Goal: Transaction & Acquisition: Purchase product/service

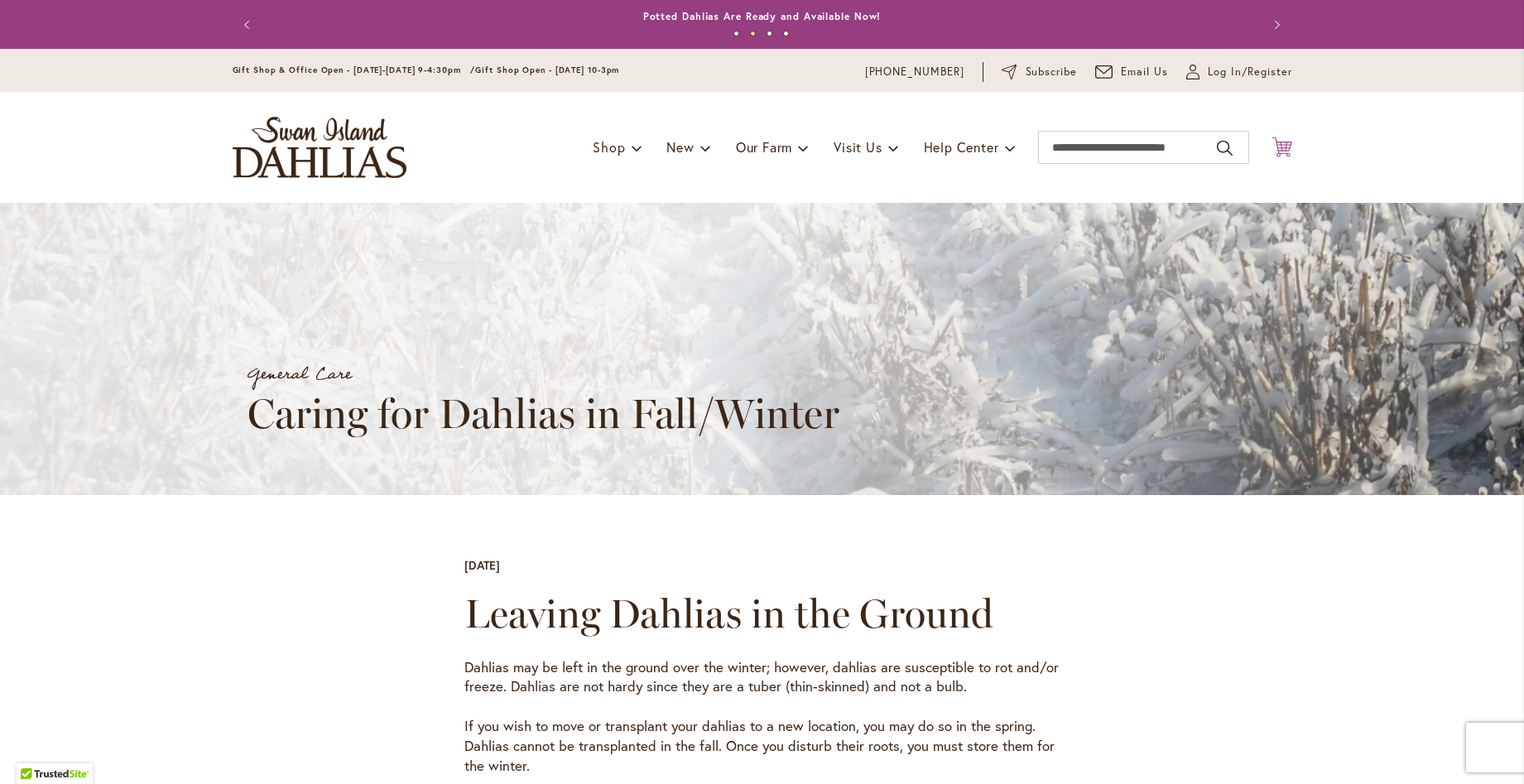
click at [1277, 147] on icon at bounding box center [1282, 147] width 21 height 20
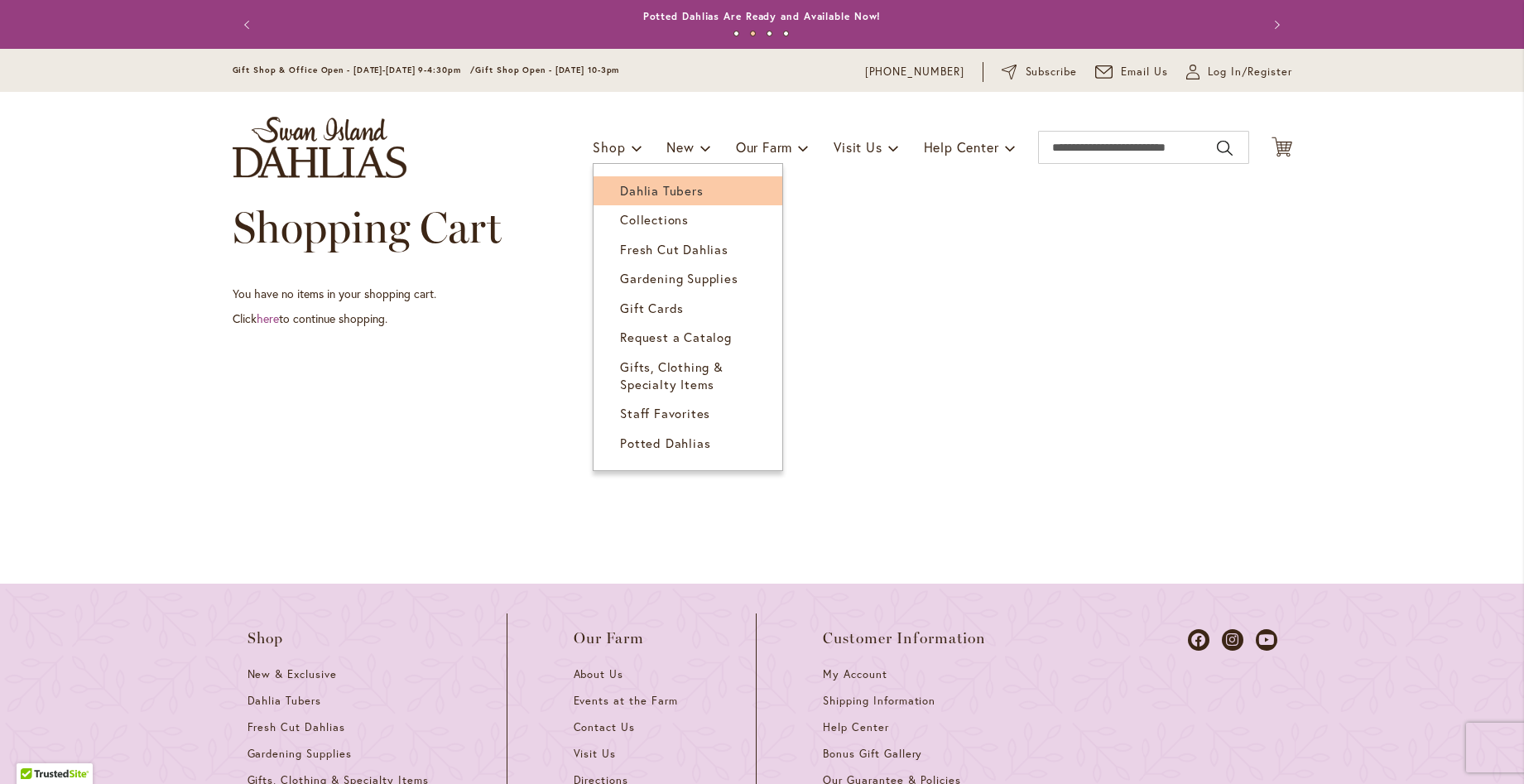
click at [607, 203] on link "Dahlia Tubers" at bounding box center [688, 190] width 189 height 29
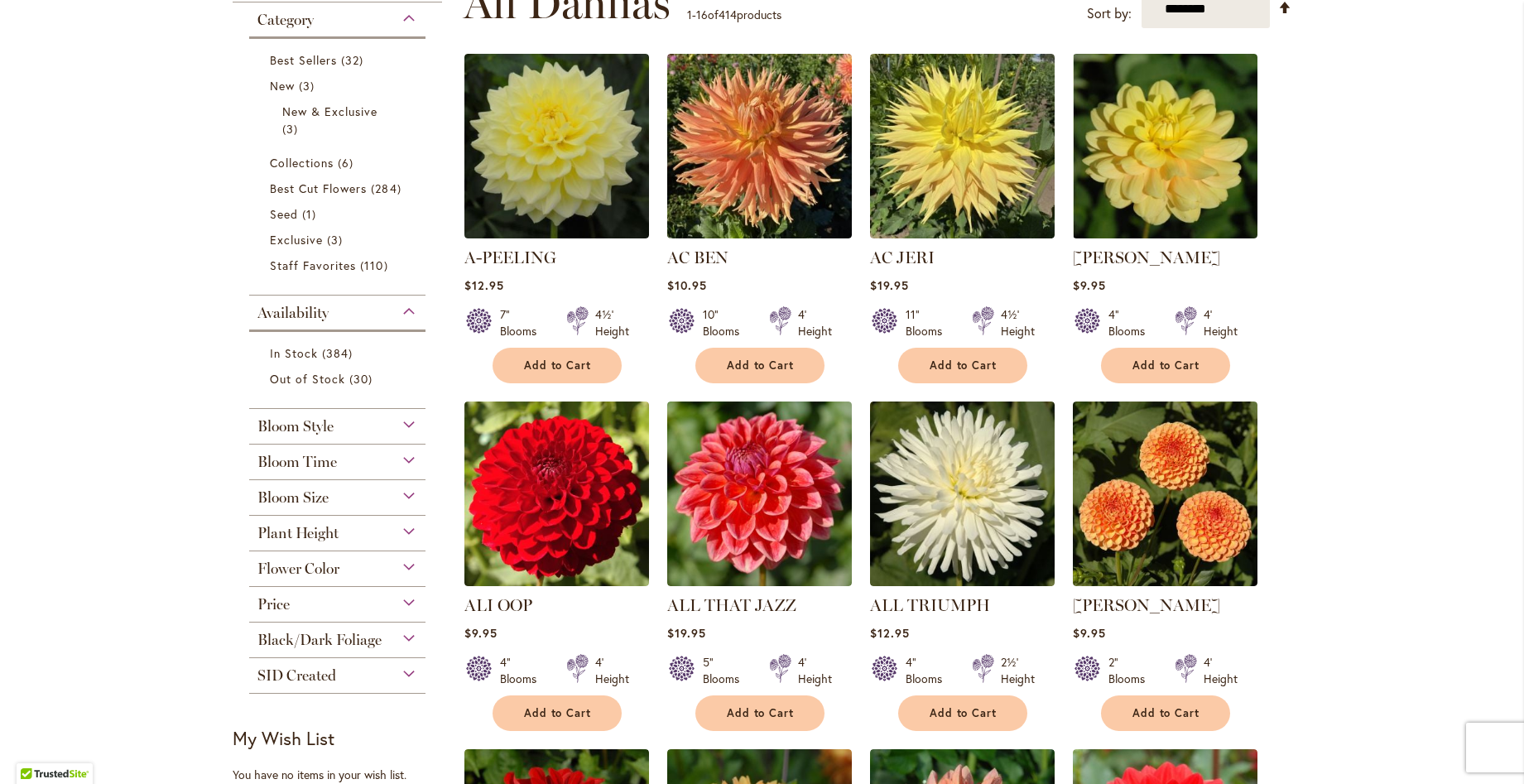
scroll to position [331, 0]
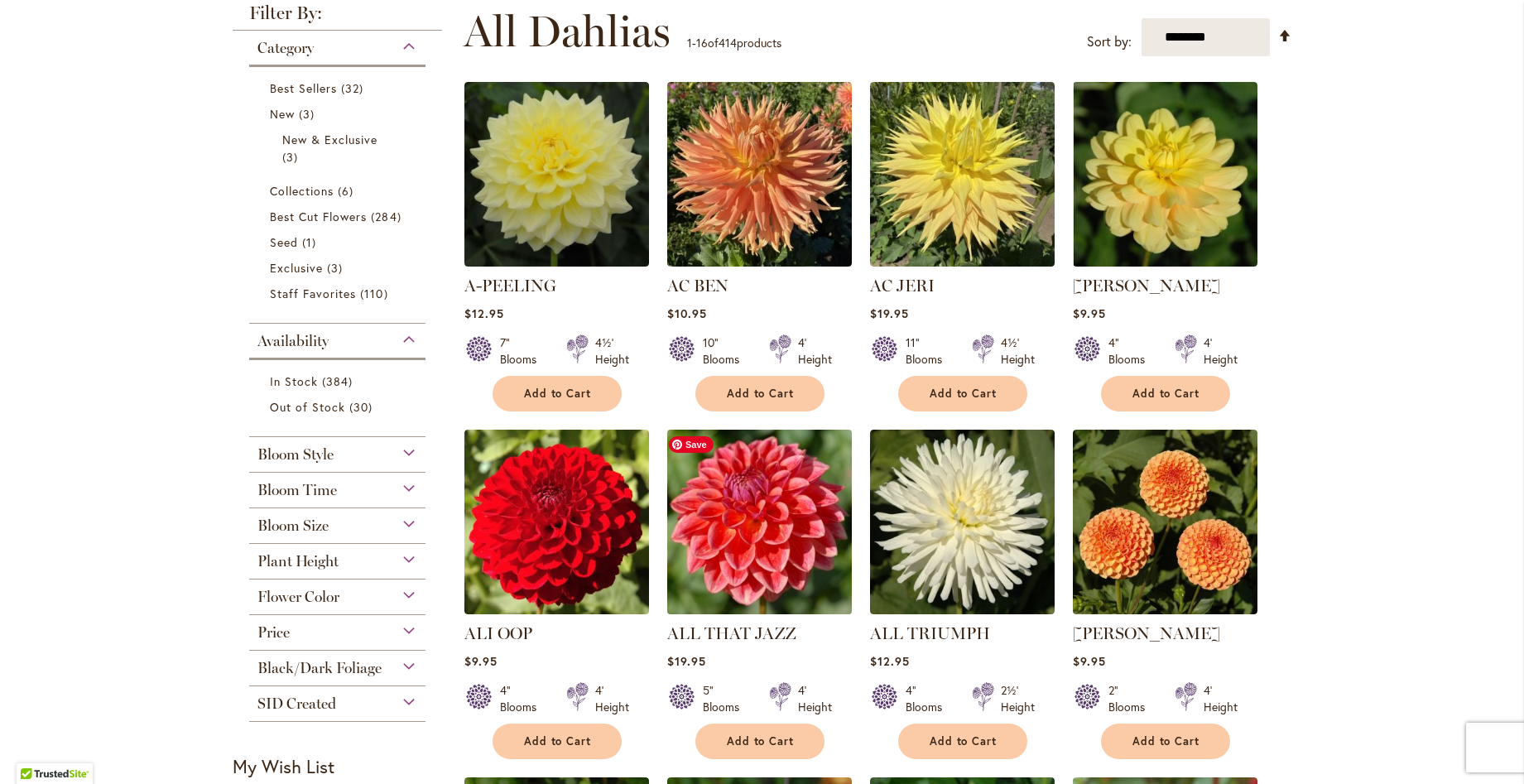
click at [759, 546] on img at bounding box center [760, 522] width 194 height 194
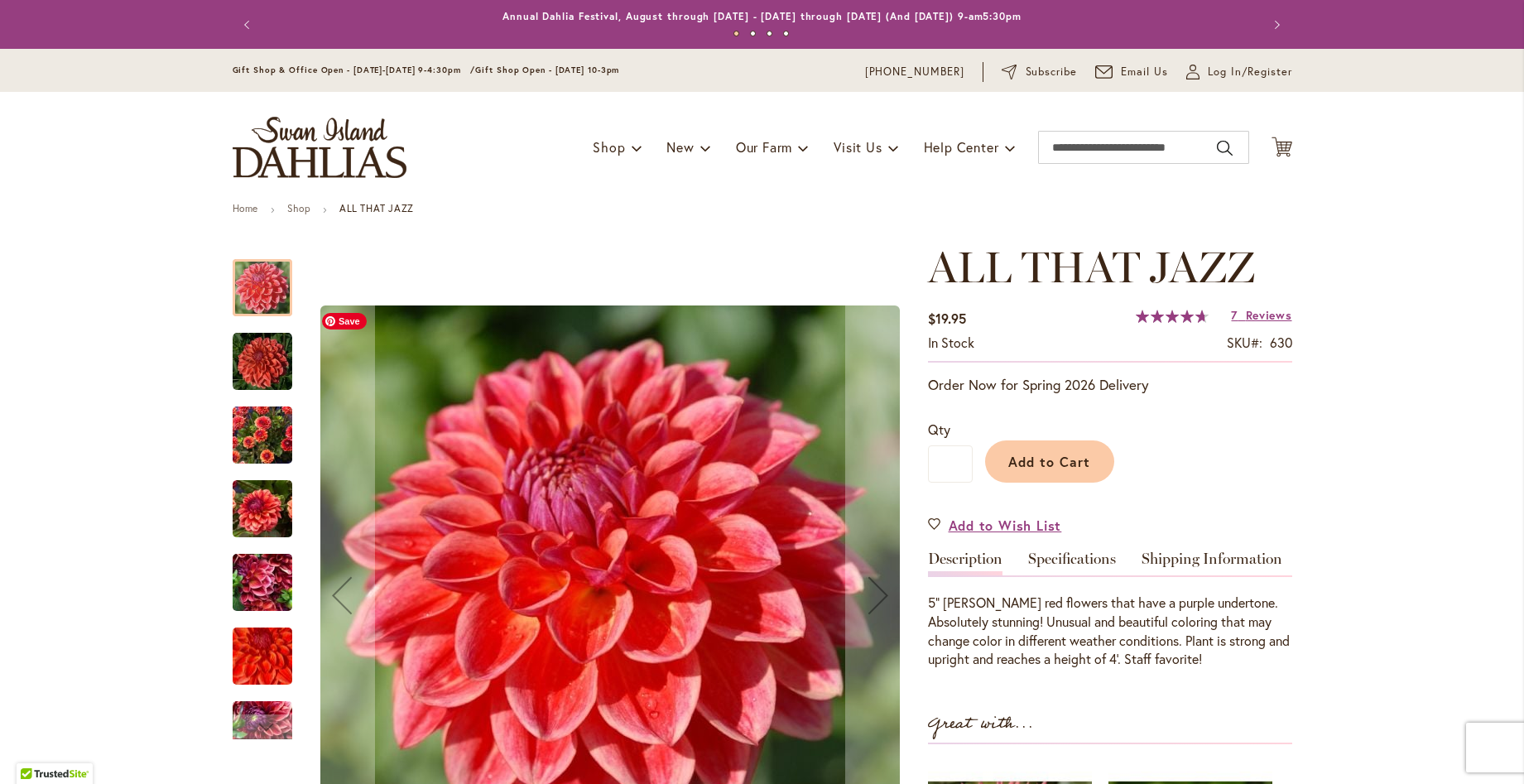
scroll to position [414, 0]
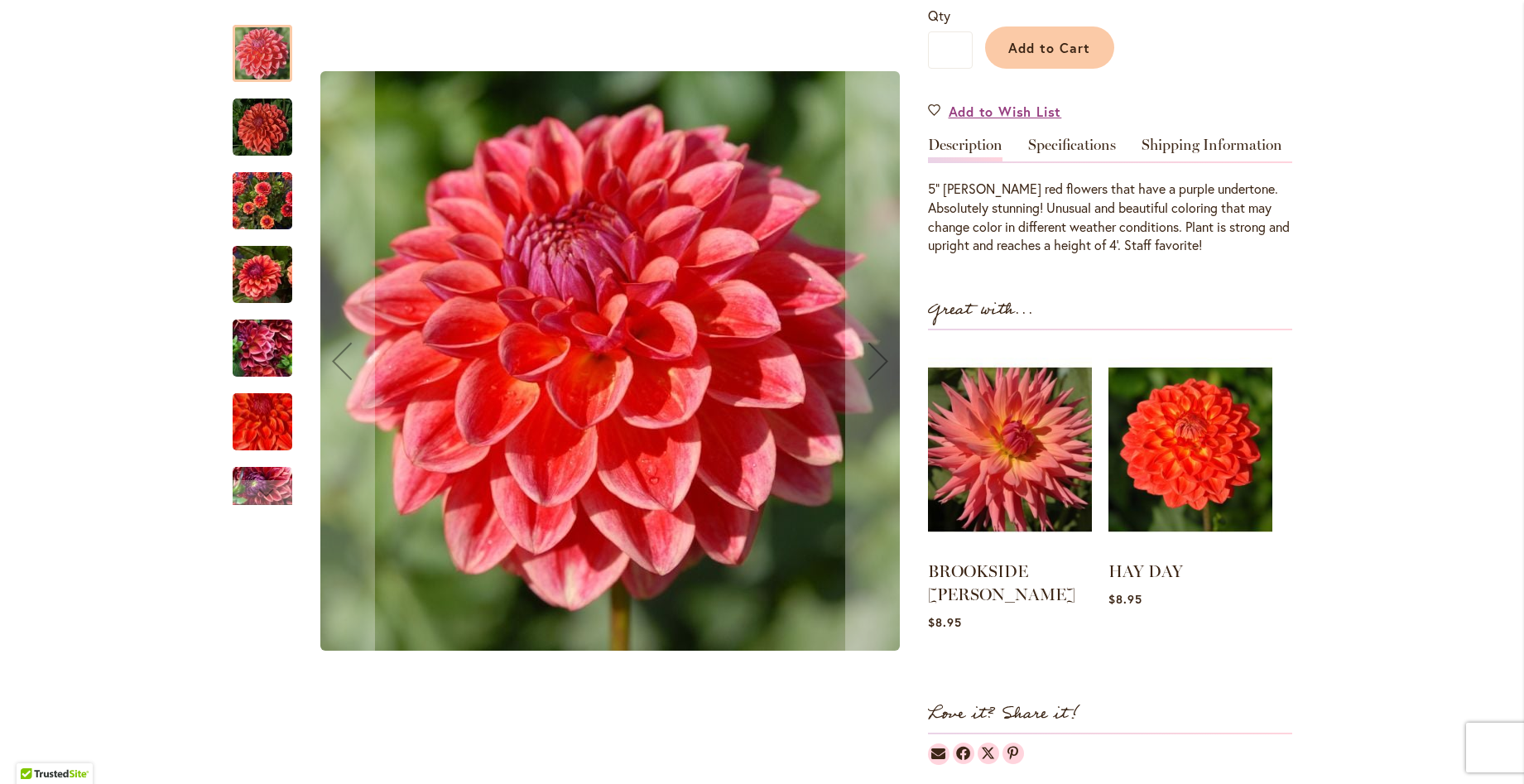
click at [251, 214] on img "ALL THAT JAZZ" at bounding box center [263, 201] width 60 height 80
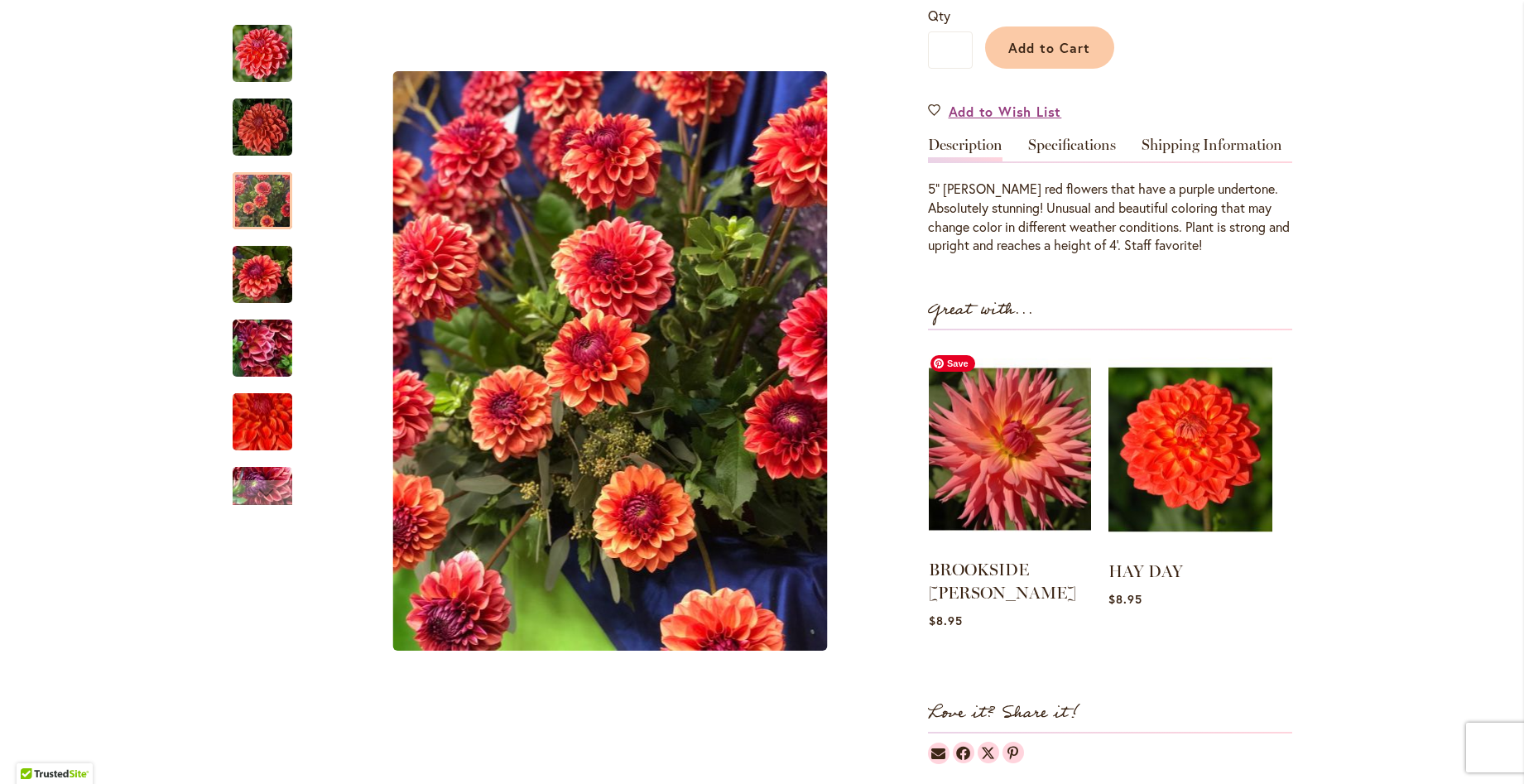
click at [985, 468] on img at bounding box center [1010, 450] width 162 height 203
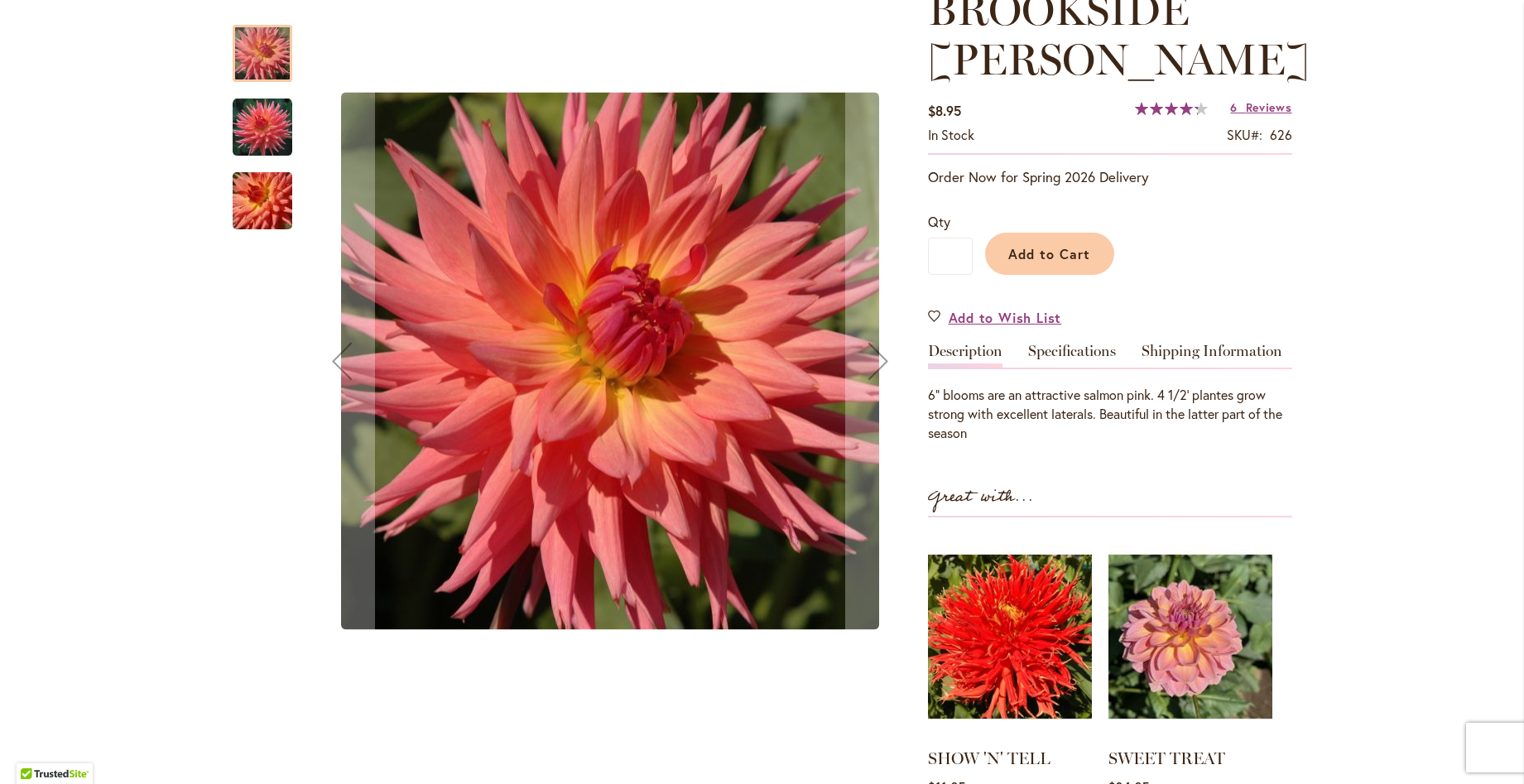
scroll to position [414, 0]
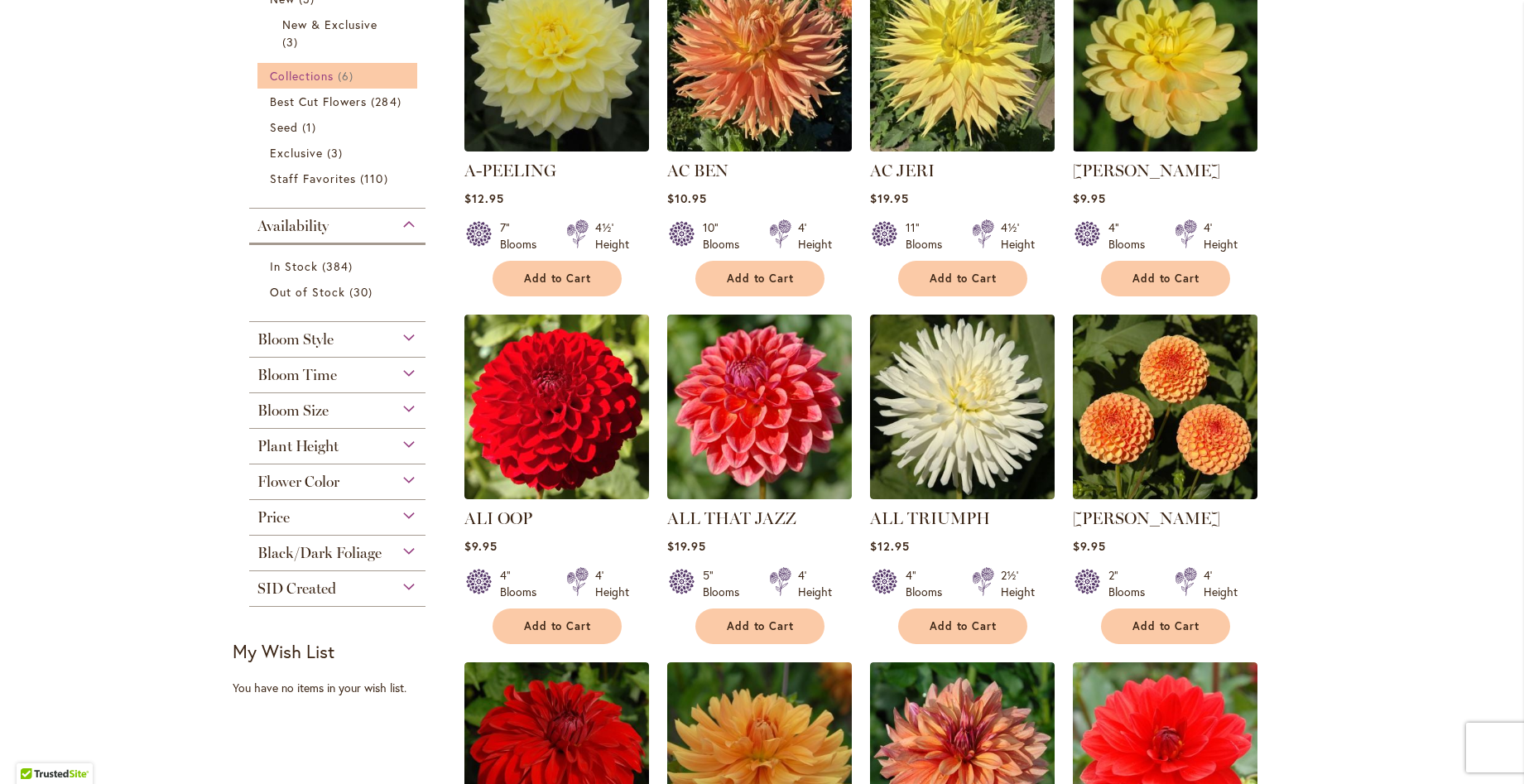
scroll to position [497, 0]
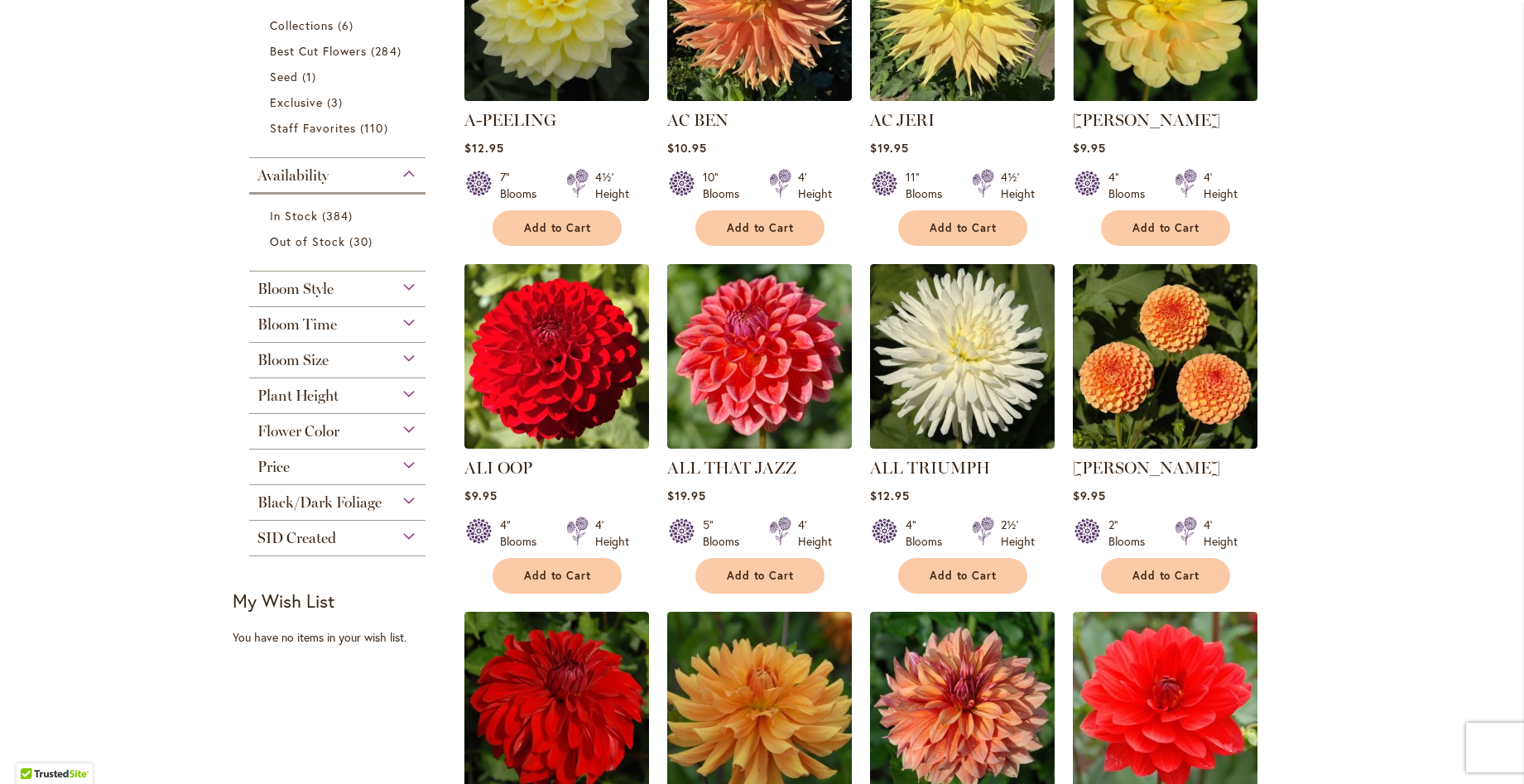
click at [302, 354] on span "Bloom Size" at bounding box center [293, 360] width 72 height 18
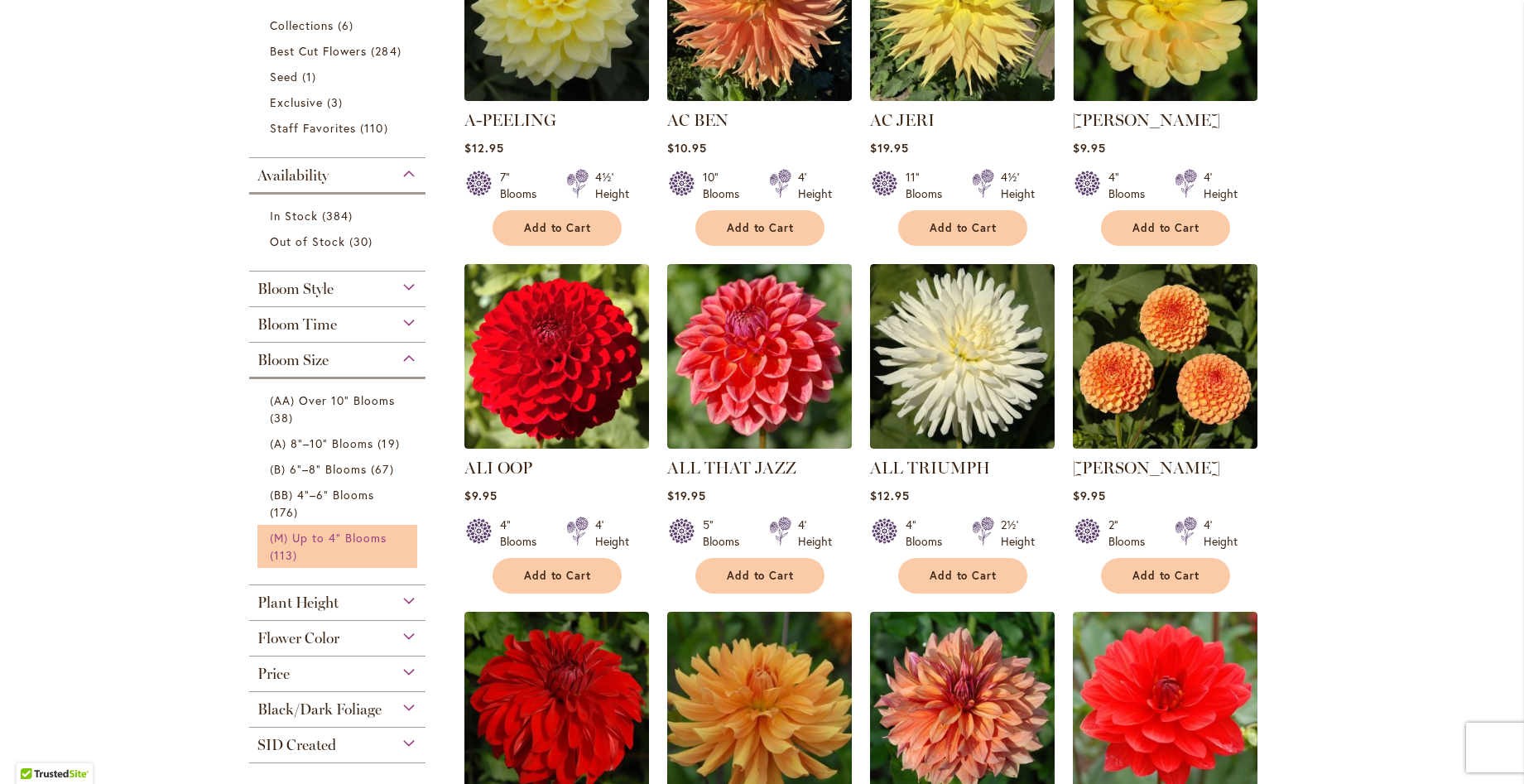
click at [301, 538] on span "(M) Up to 4" Blooms" at bounding box center [329, 537] width 118 height 15
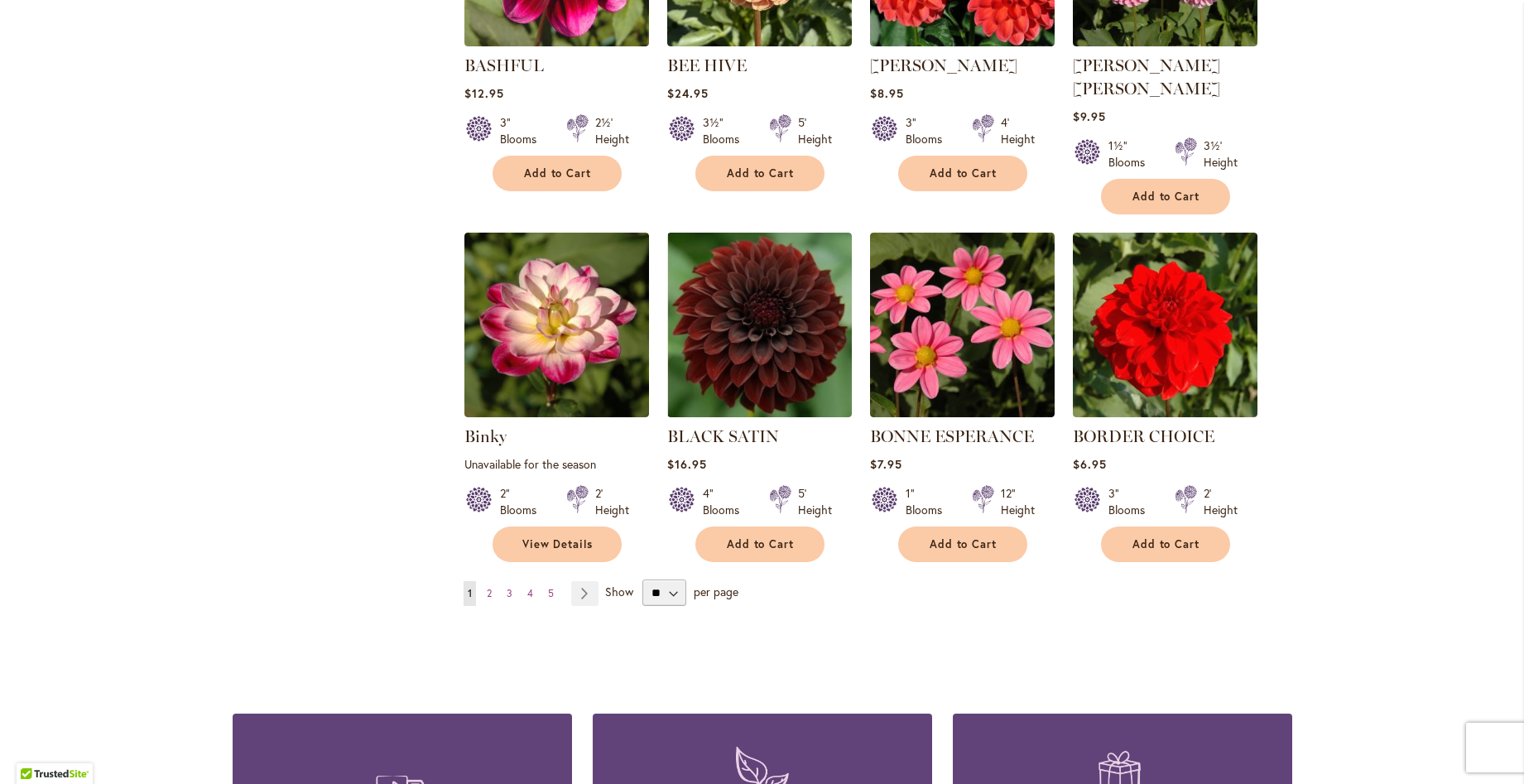
scroll to position [1242, 0]
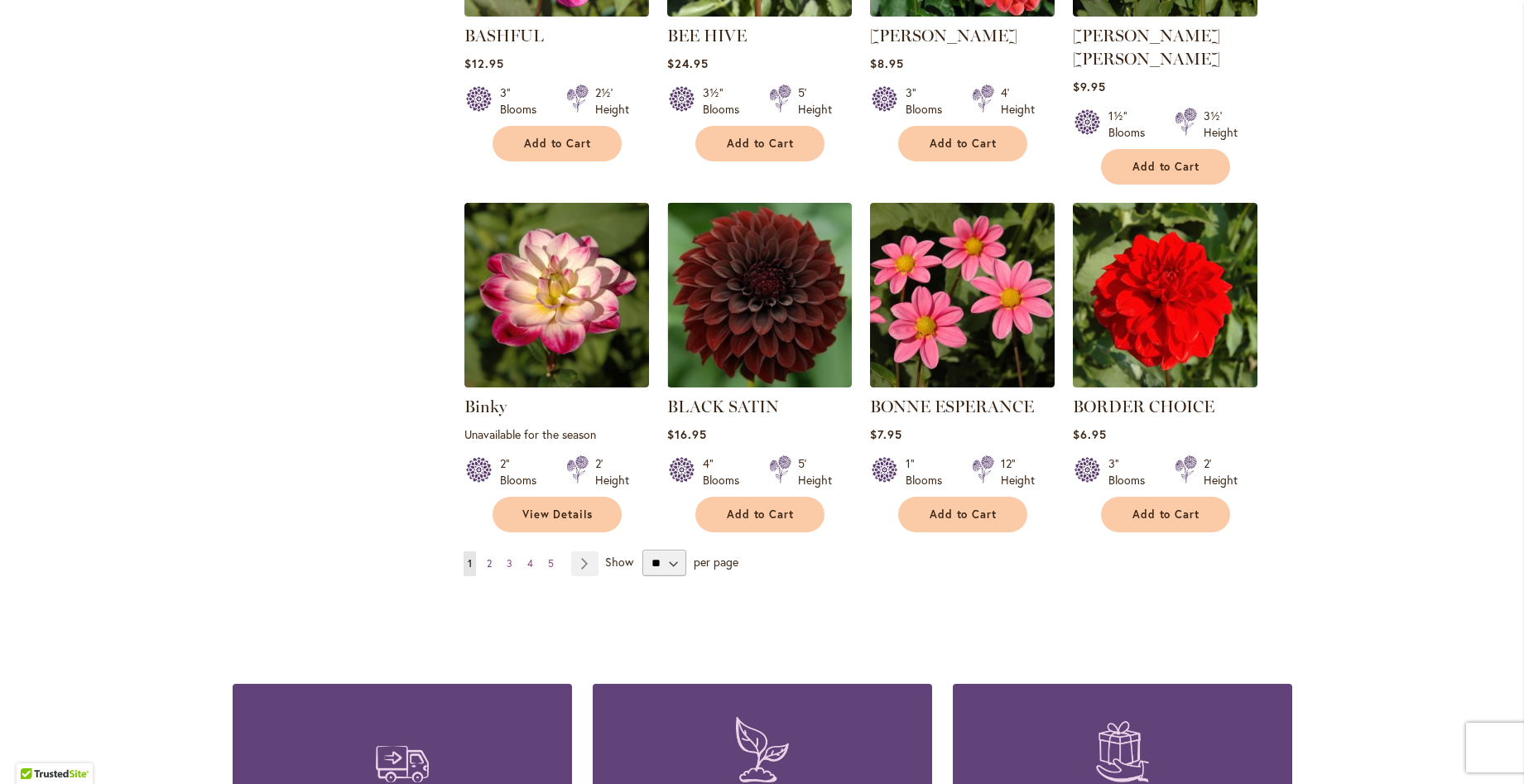
click at [487, 557] on span "2" at bounding box center [489, 564] width 5 height 13
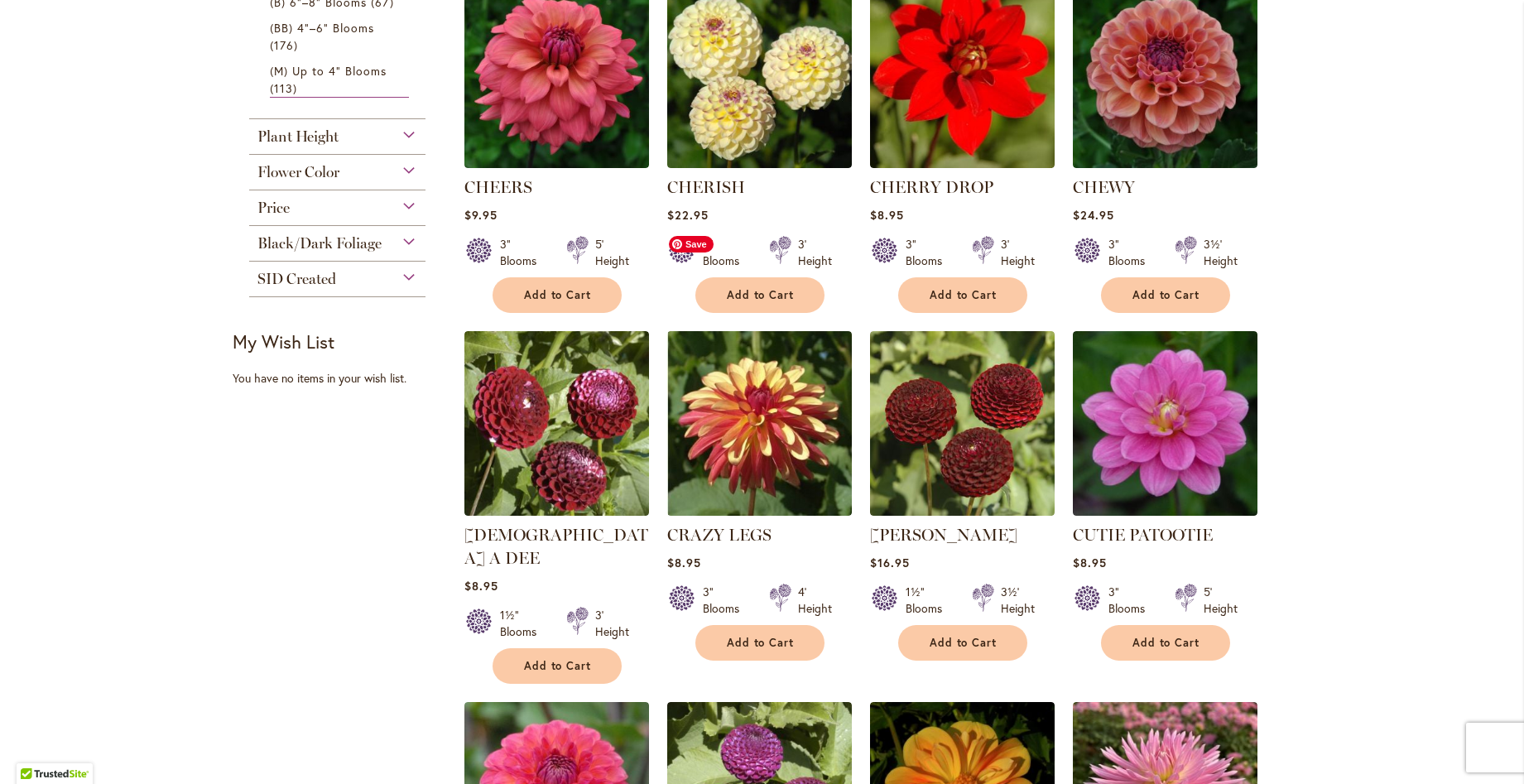
scroll to position [745, 0]
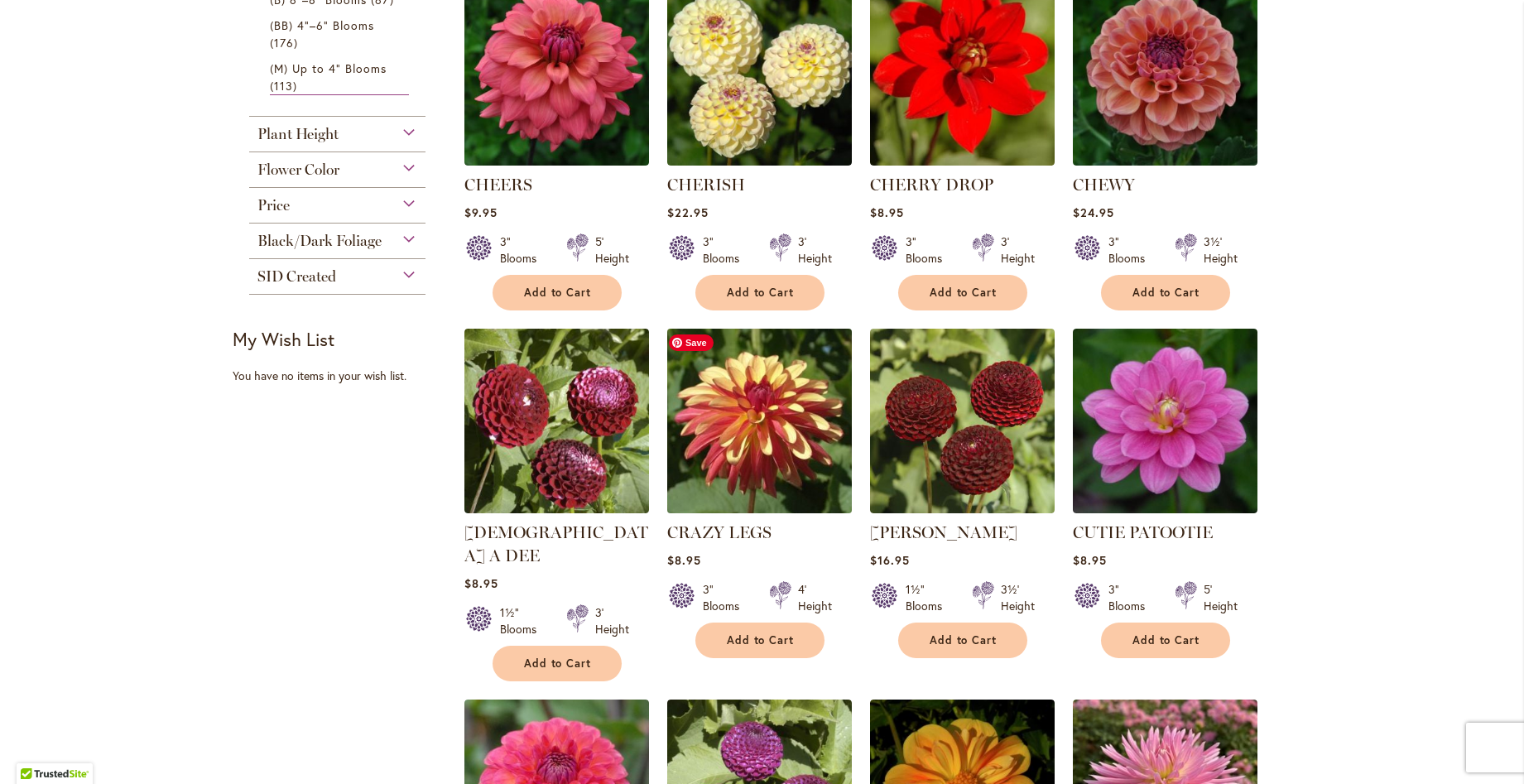
click at [744, 459] on img at bounding box center [760, 421] width 194 height 194
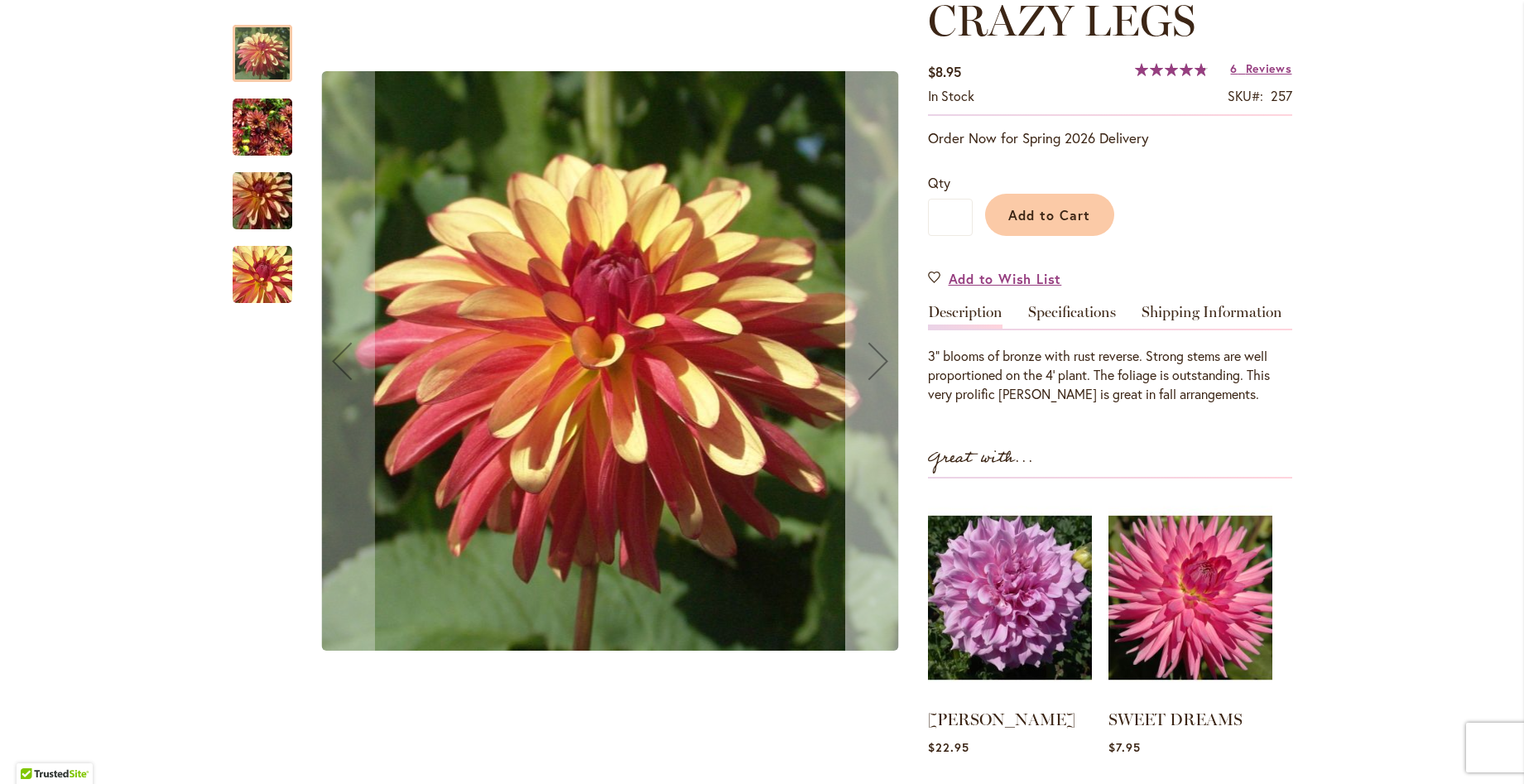
scroll to position [248, 0]
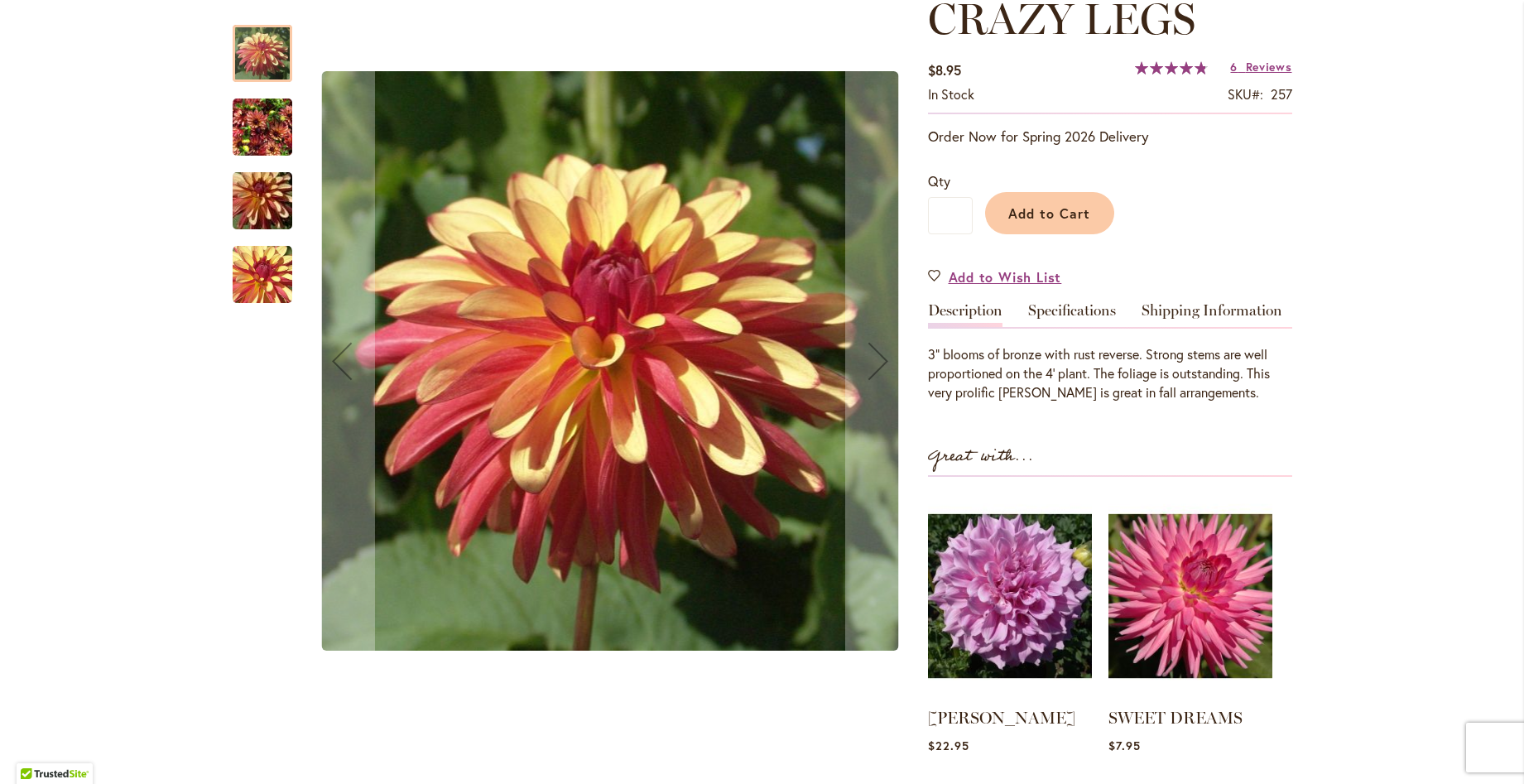
click at [272, 142] on img "CRAZY LEGS" at bounding box center [263, 128] width 60 height 80
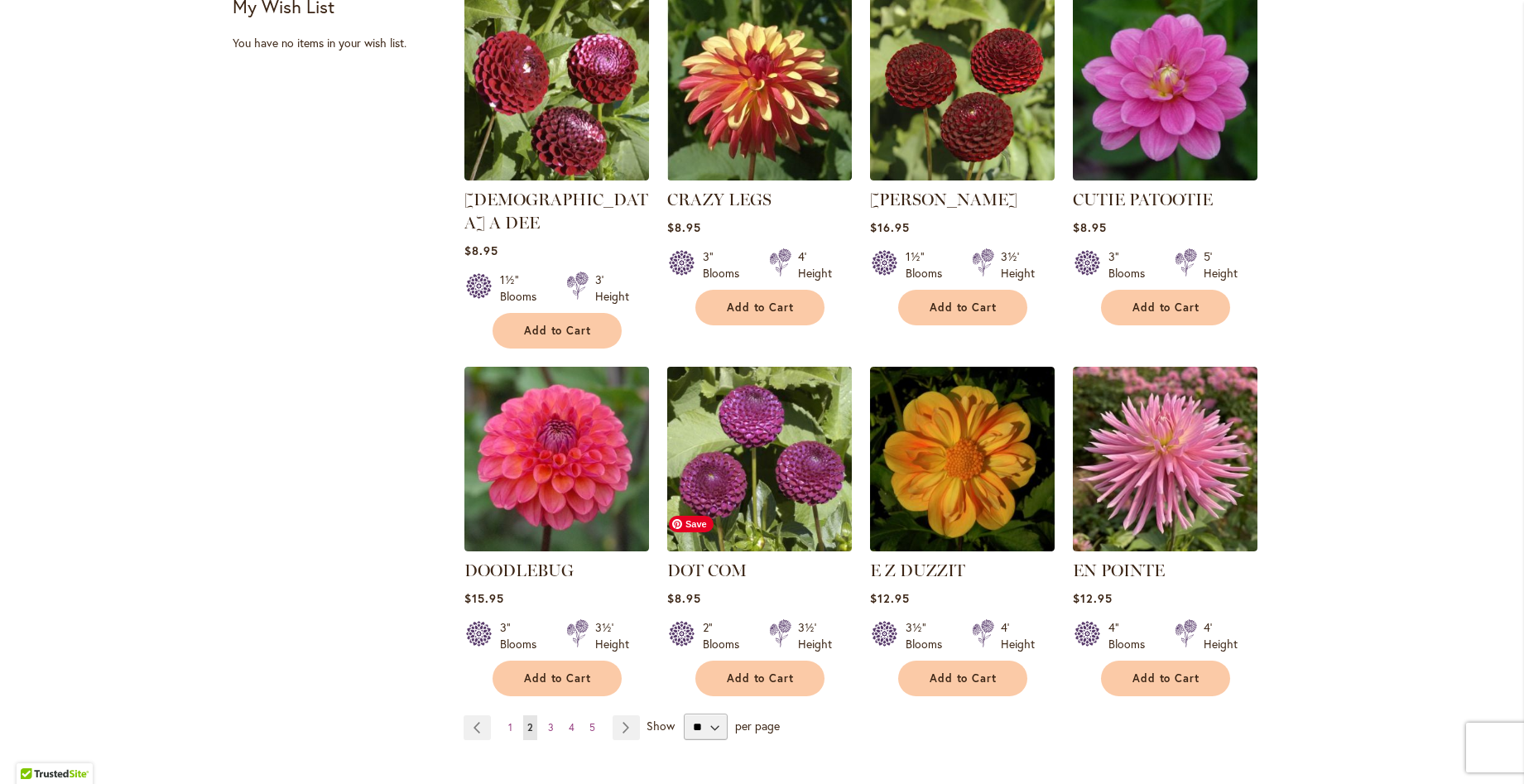
scroll to position [1158, 0]
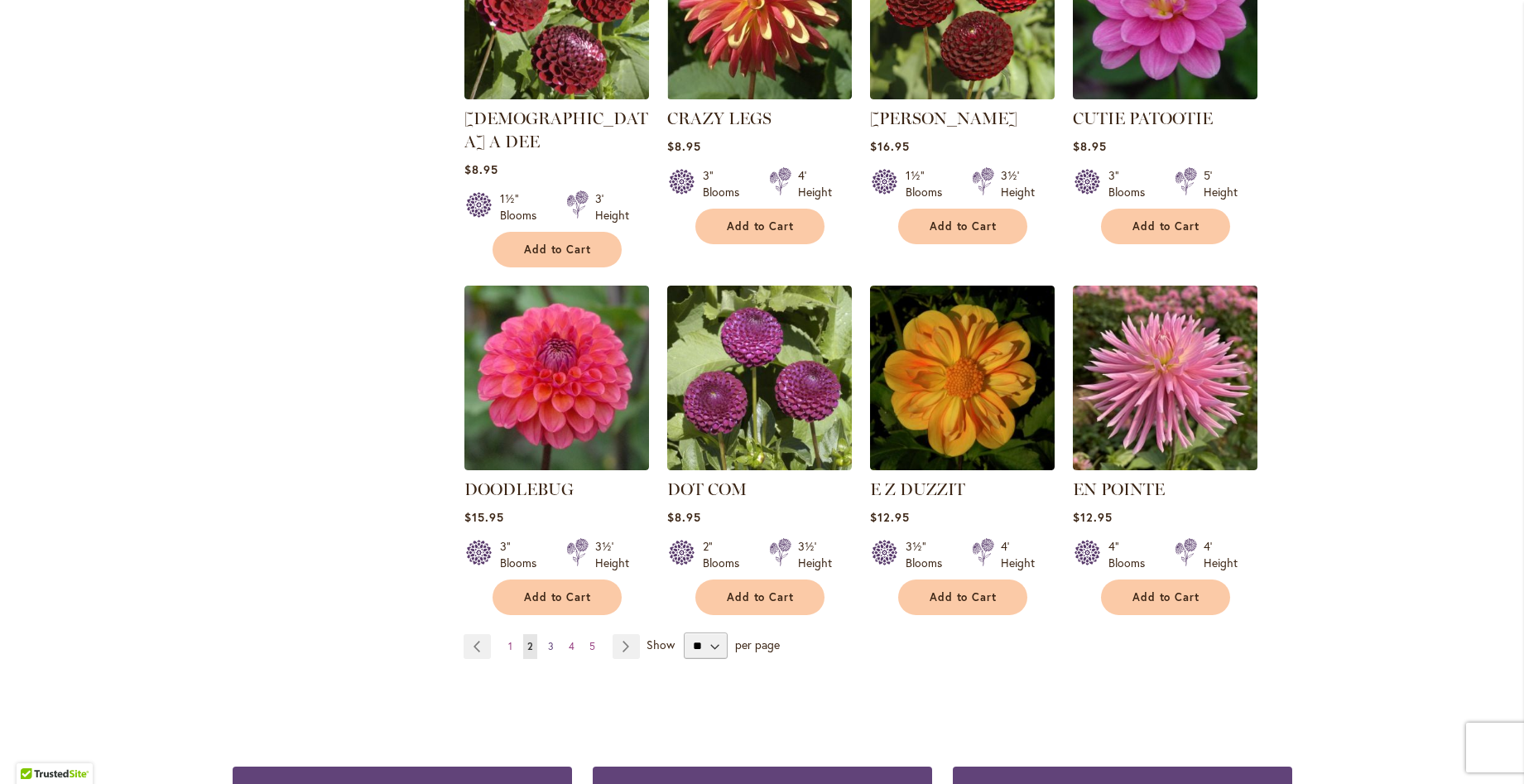
click at [544, 634] on link "Page 3" at bounding box center [551, 645] width 15 height 24
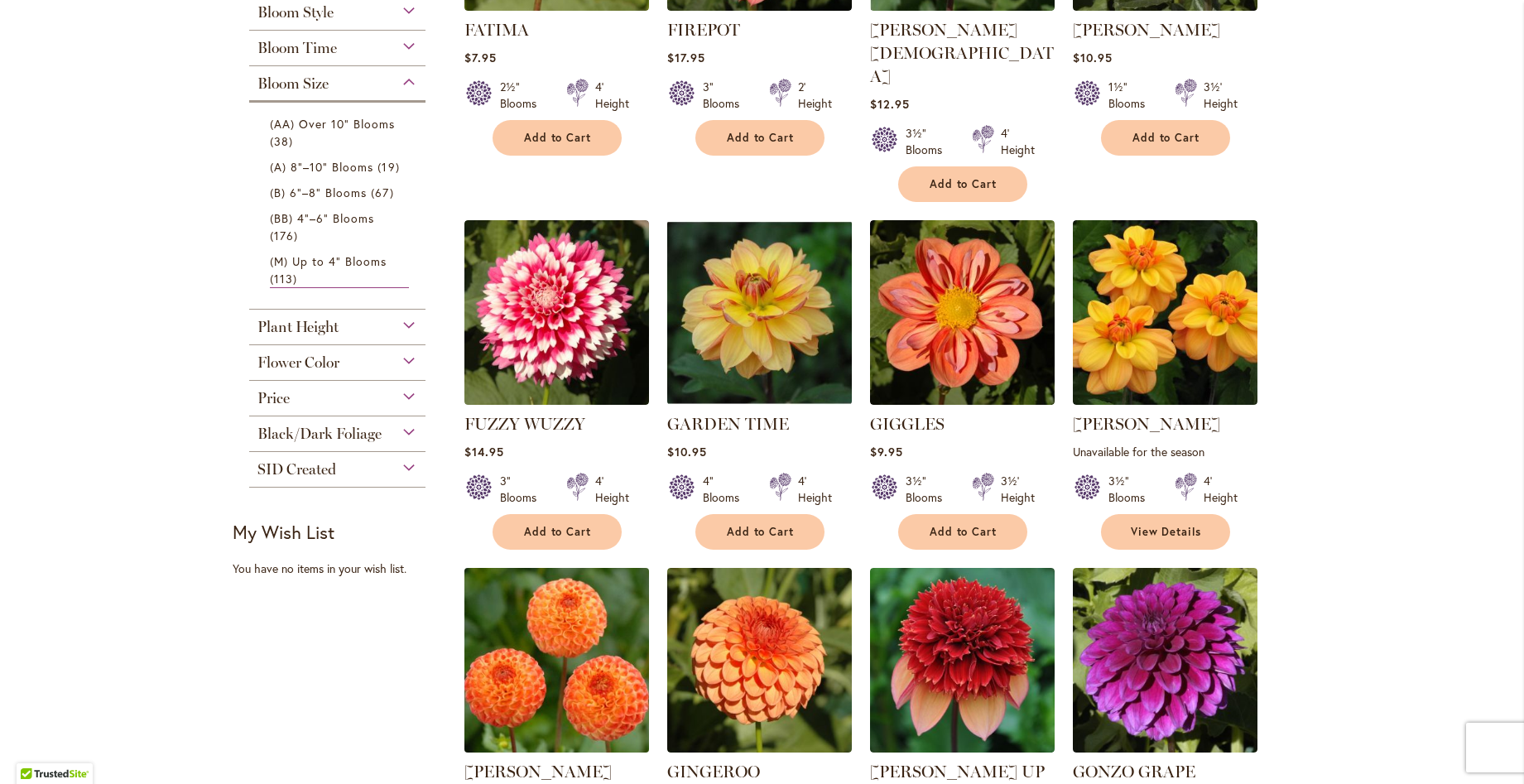
scroll to position [579, 0]
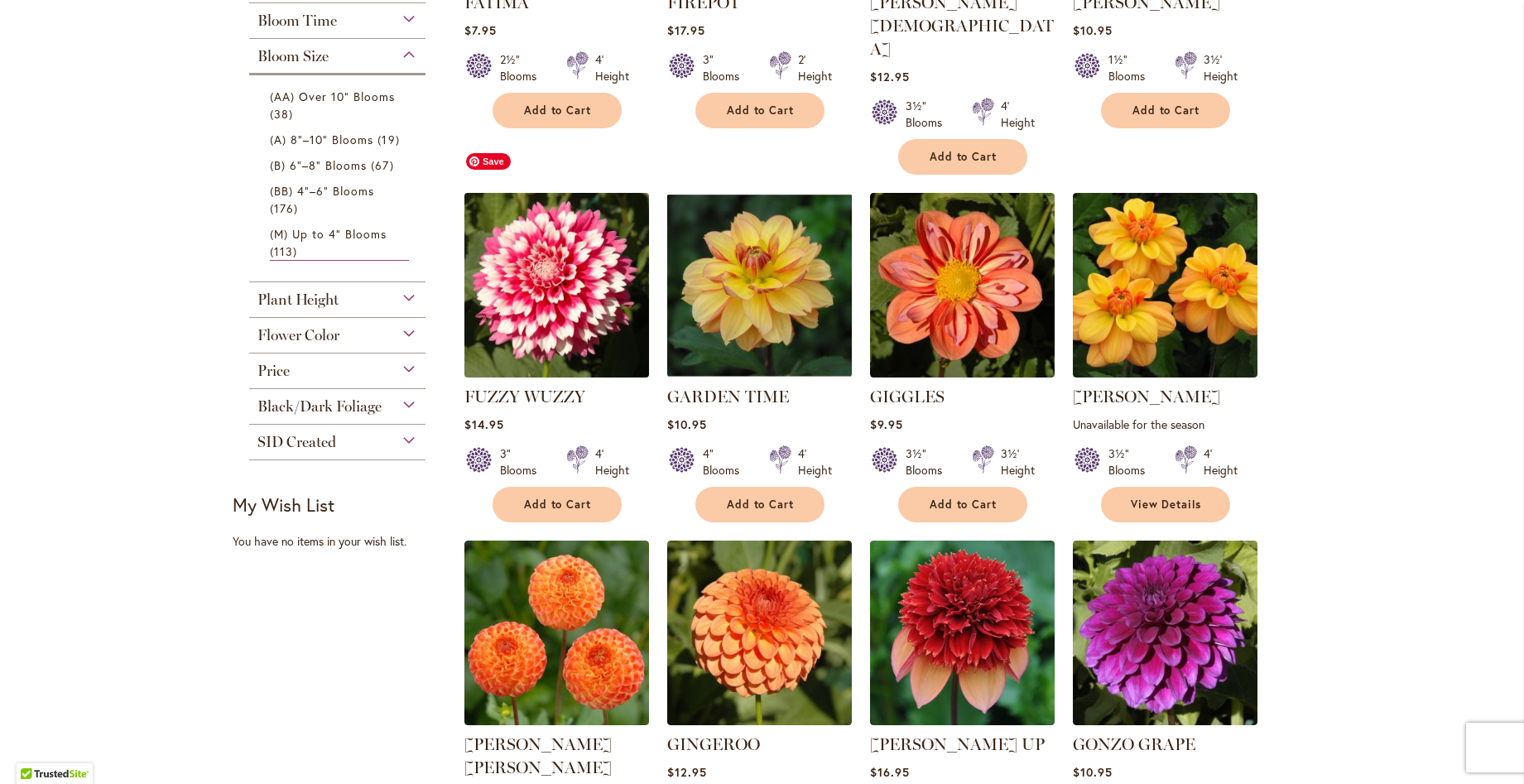
click at [579, 286] on img at bounding box center [557, 285] width 194 height 194
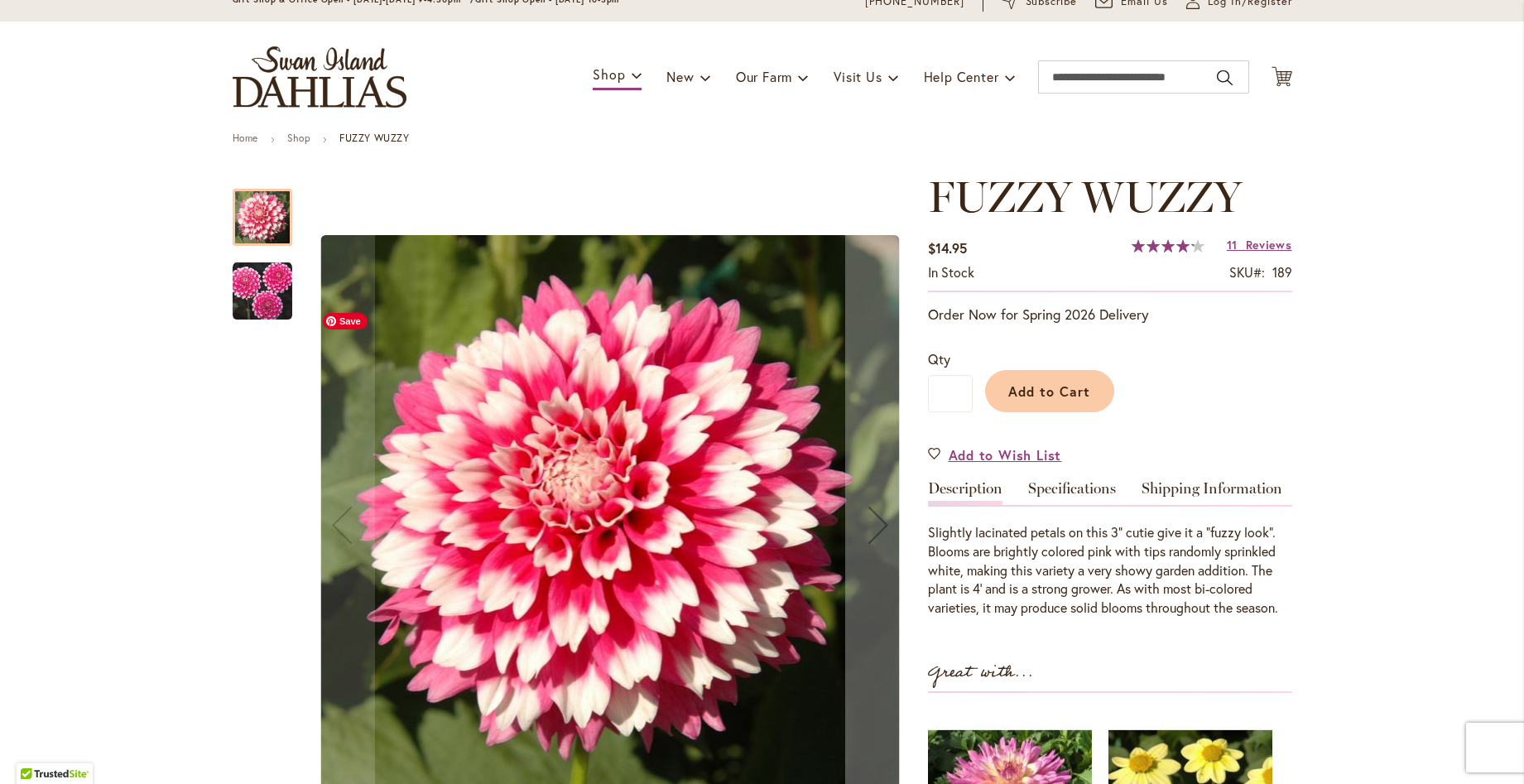
scroll to position [82, 0]
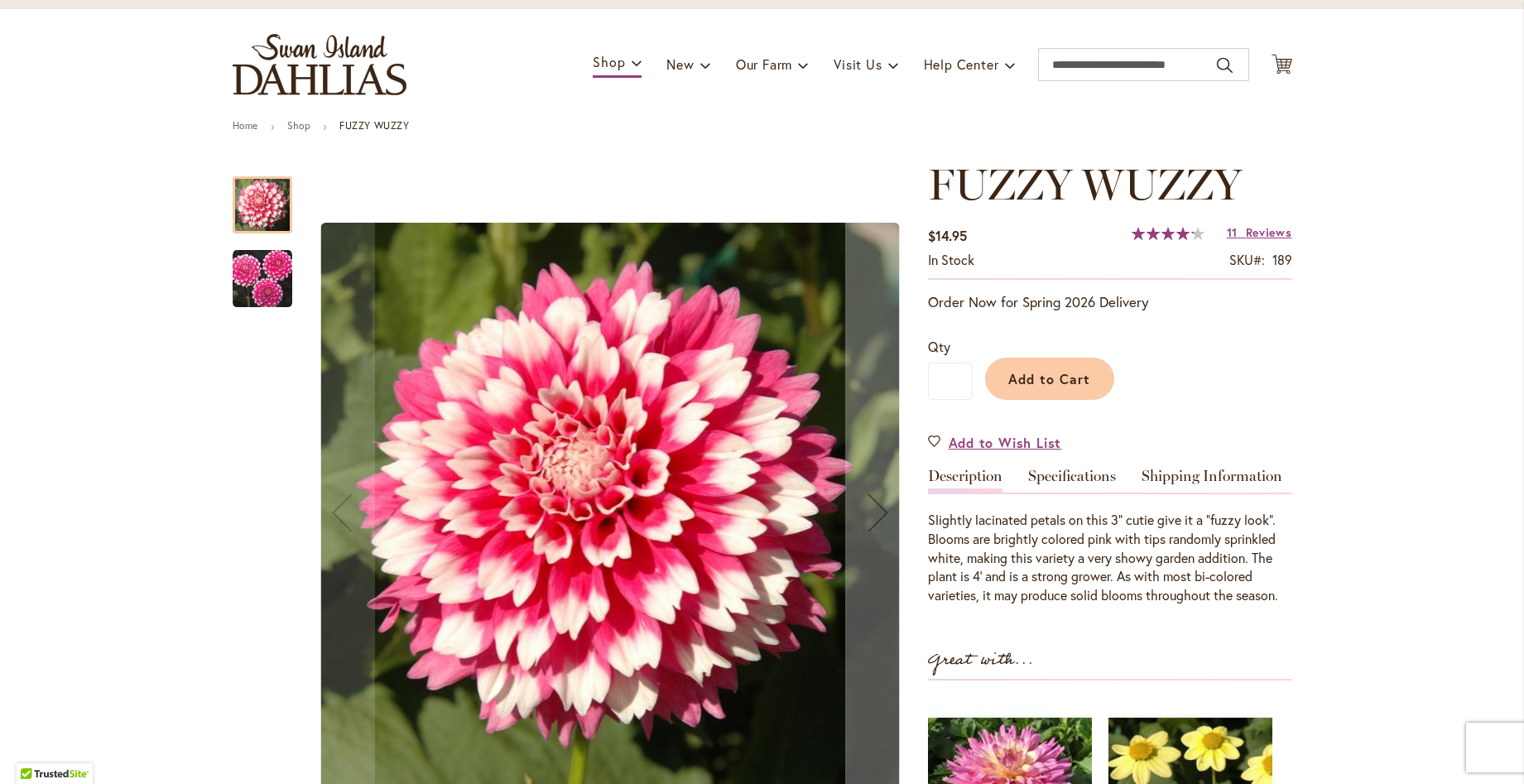
click at [269, 279] on img "FUZZY WUZZY" at bounding box center [263, 279] width 60 height 60
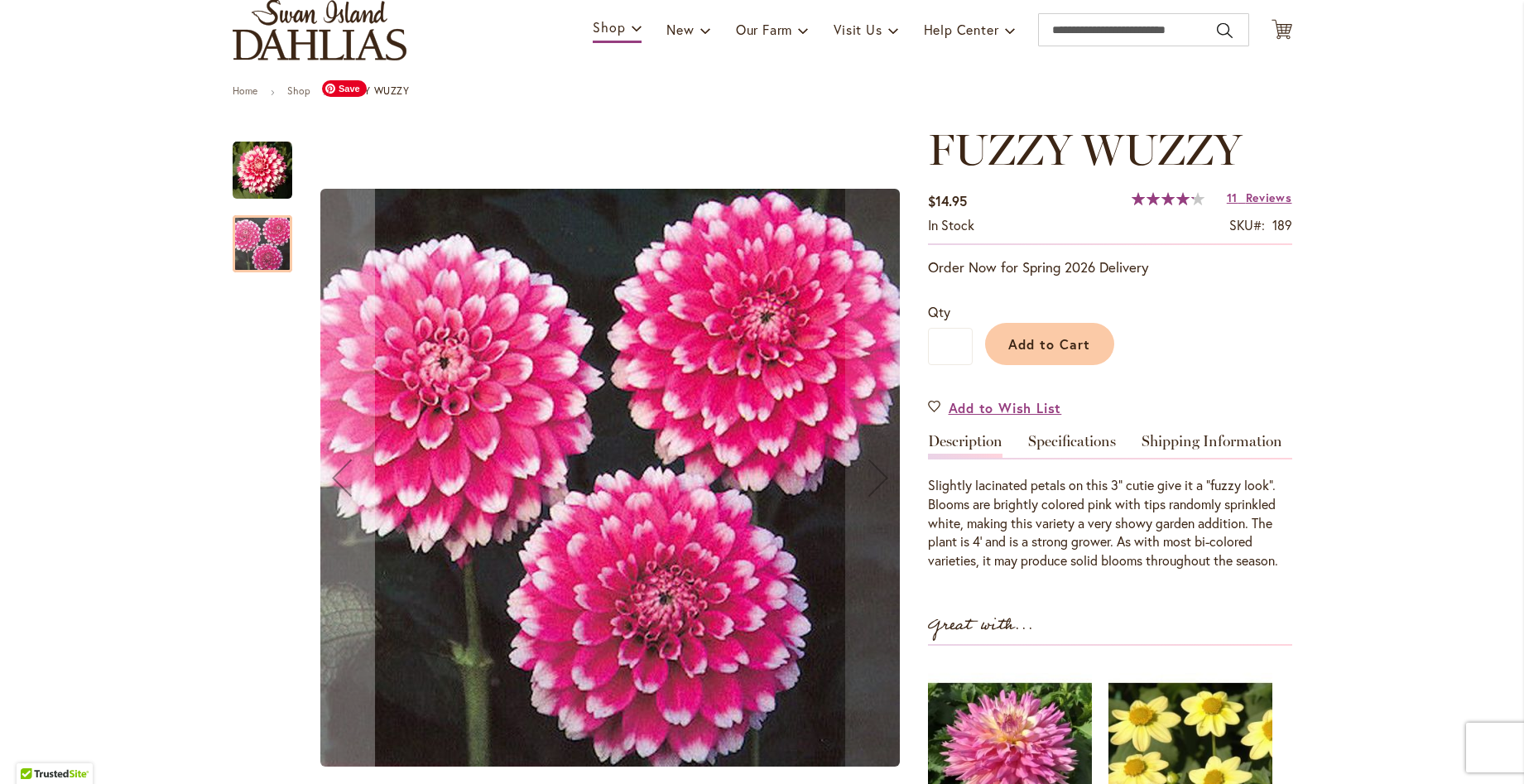
scroll to position [0, 0]
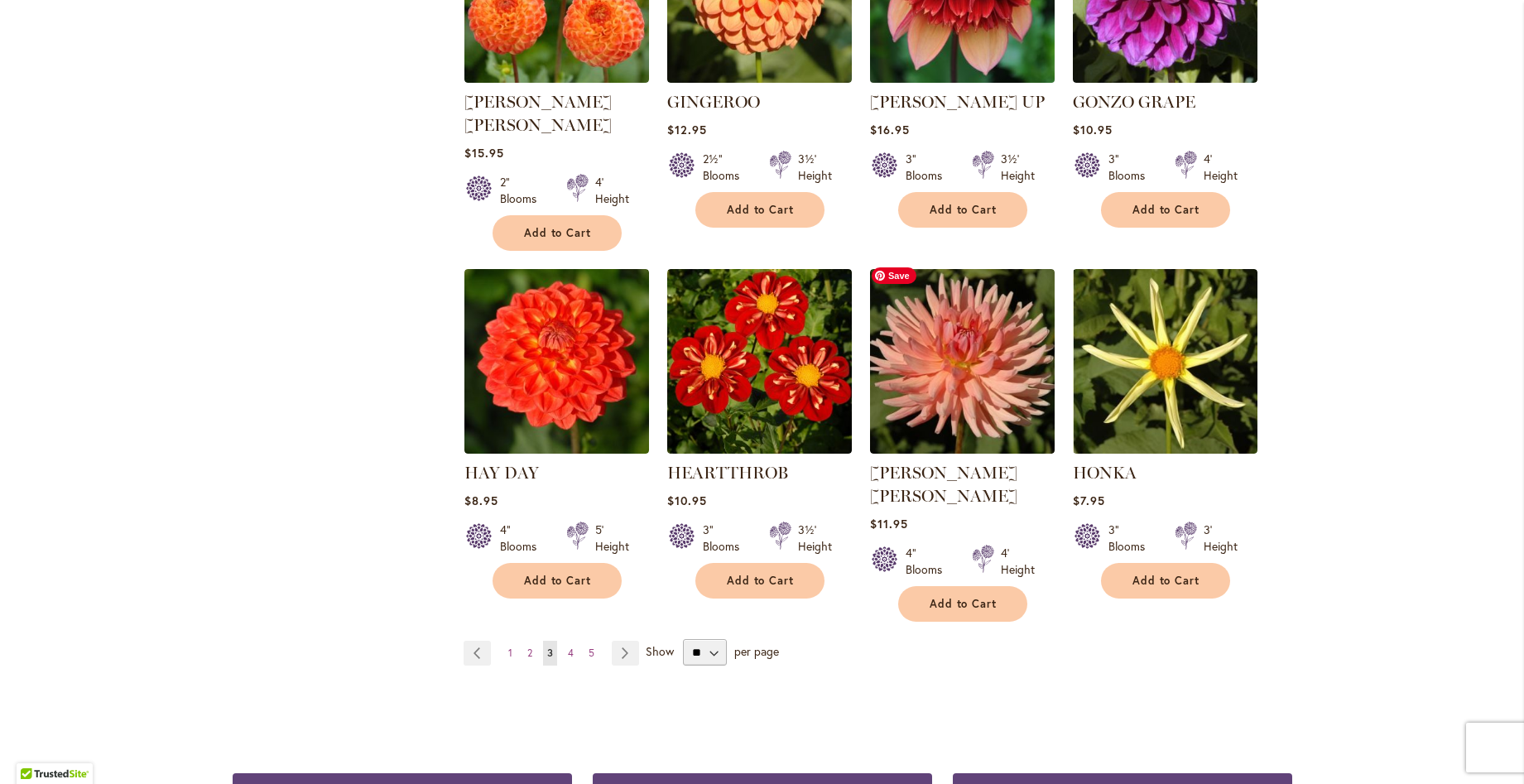
scroll to position [1242, 0]
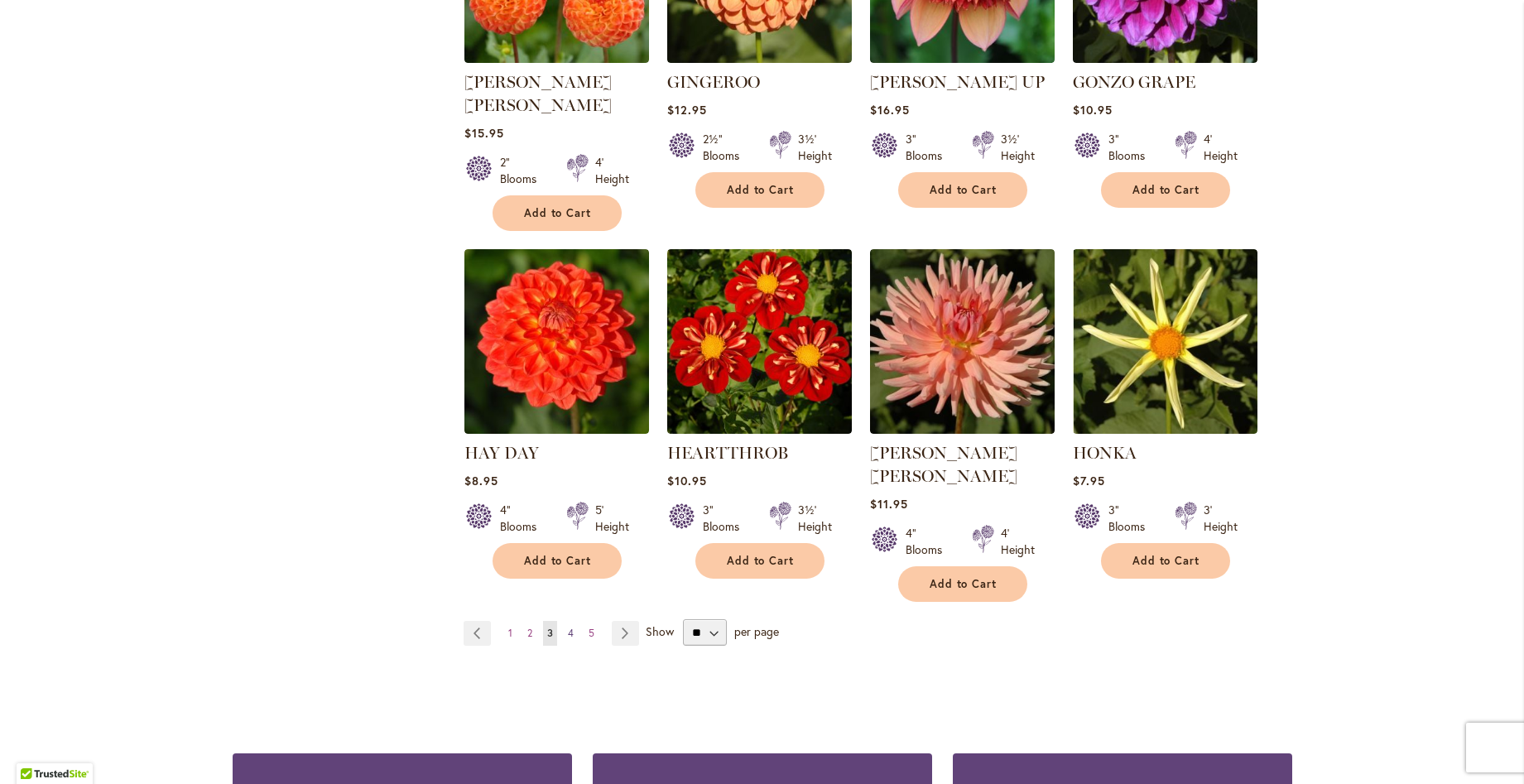
click at [568, 626] on span "4" at bounding box center [570, 633] width 5 height 13
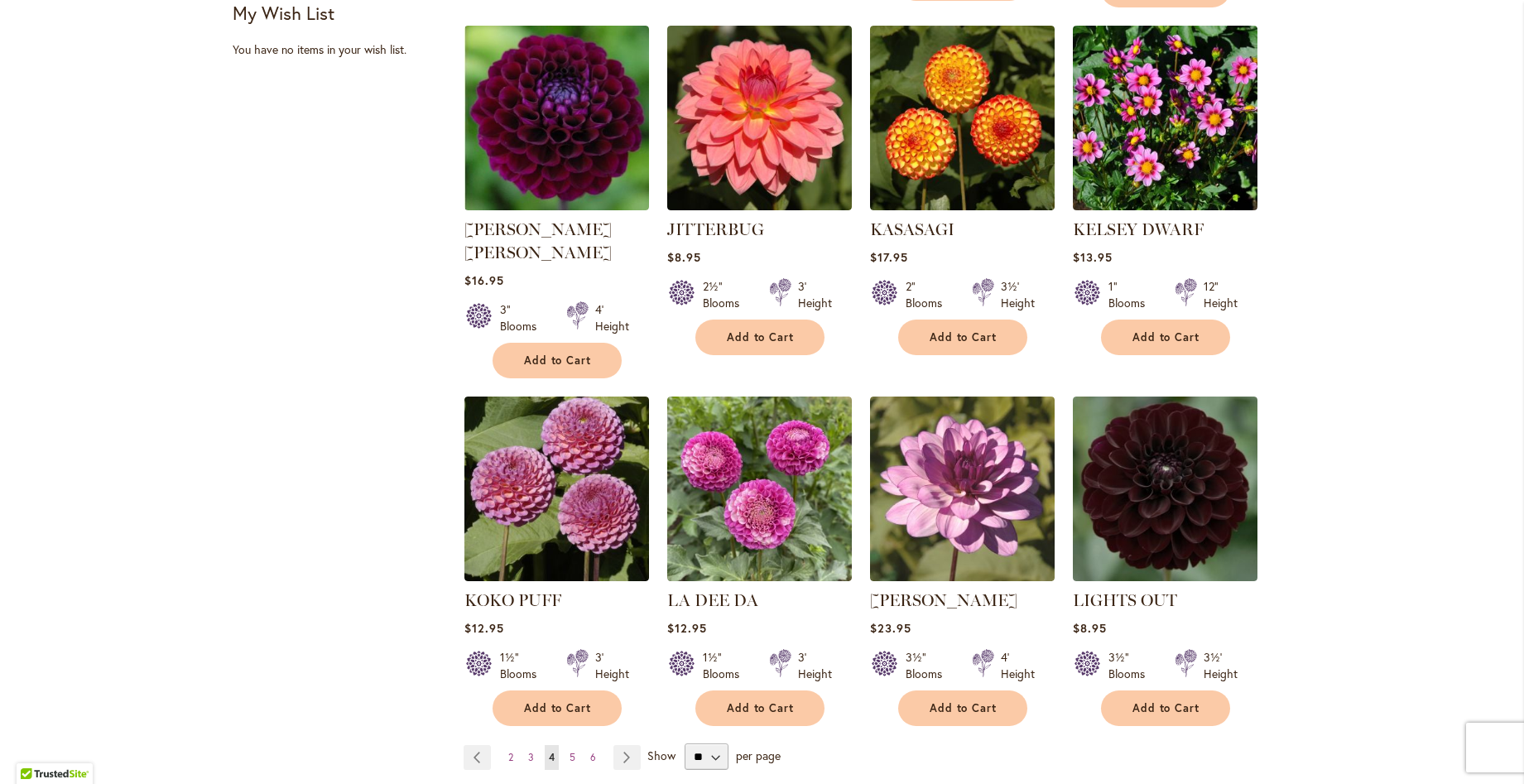
scroll to position [1076, 0]
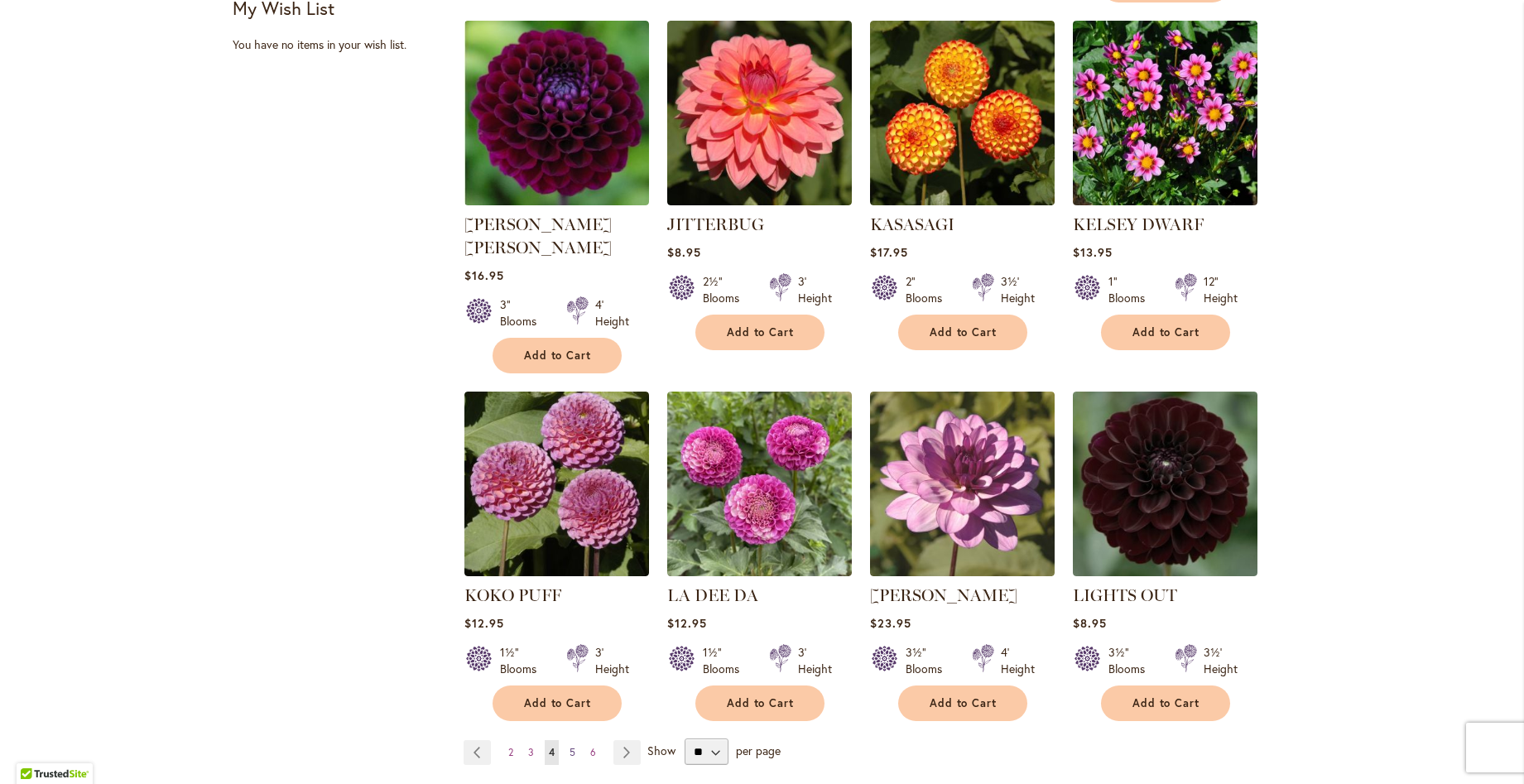
click at [569, 746] on span "5" at bounding box center [572, 752] width 5 height 13
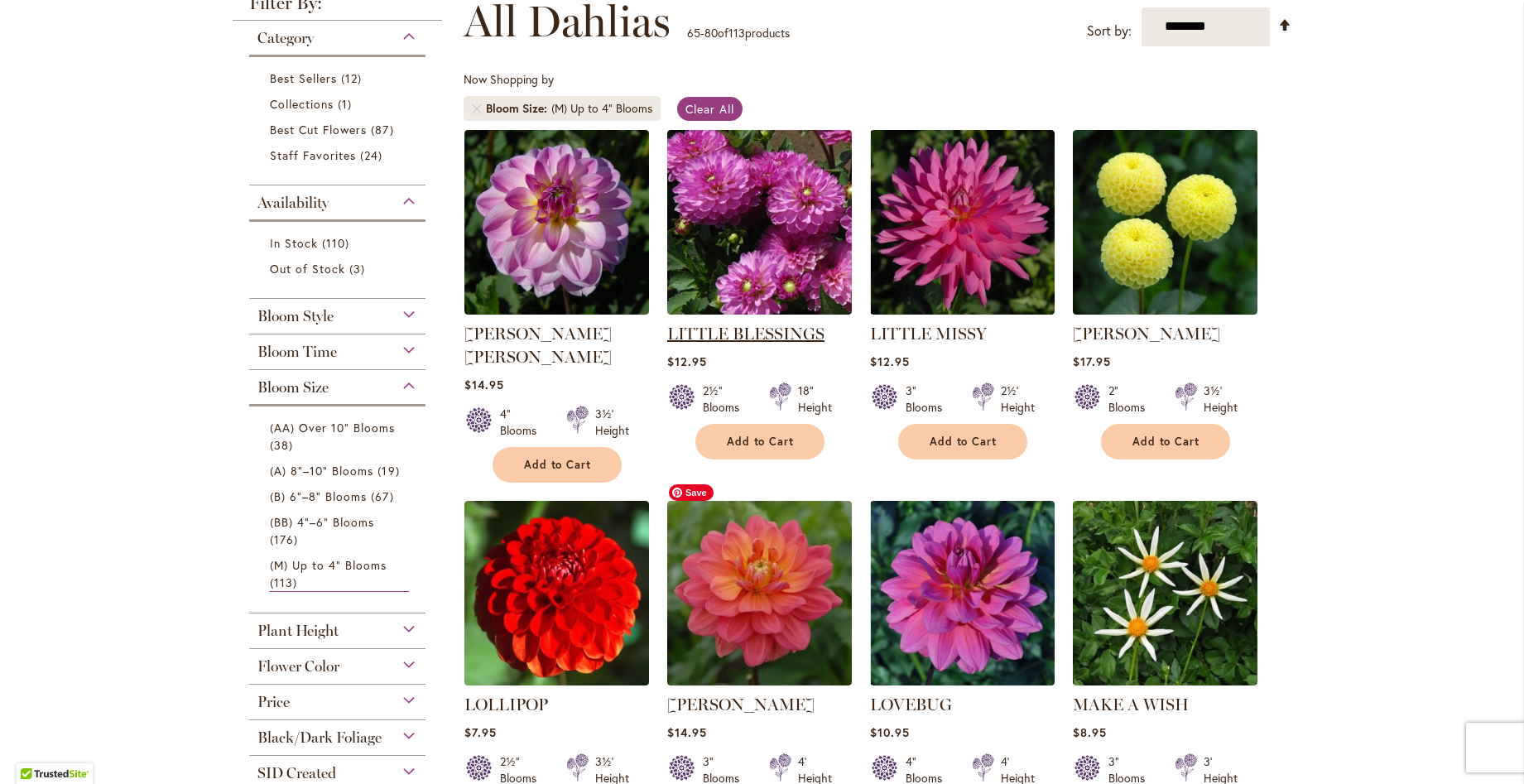
scroll to position [331, 0]
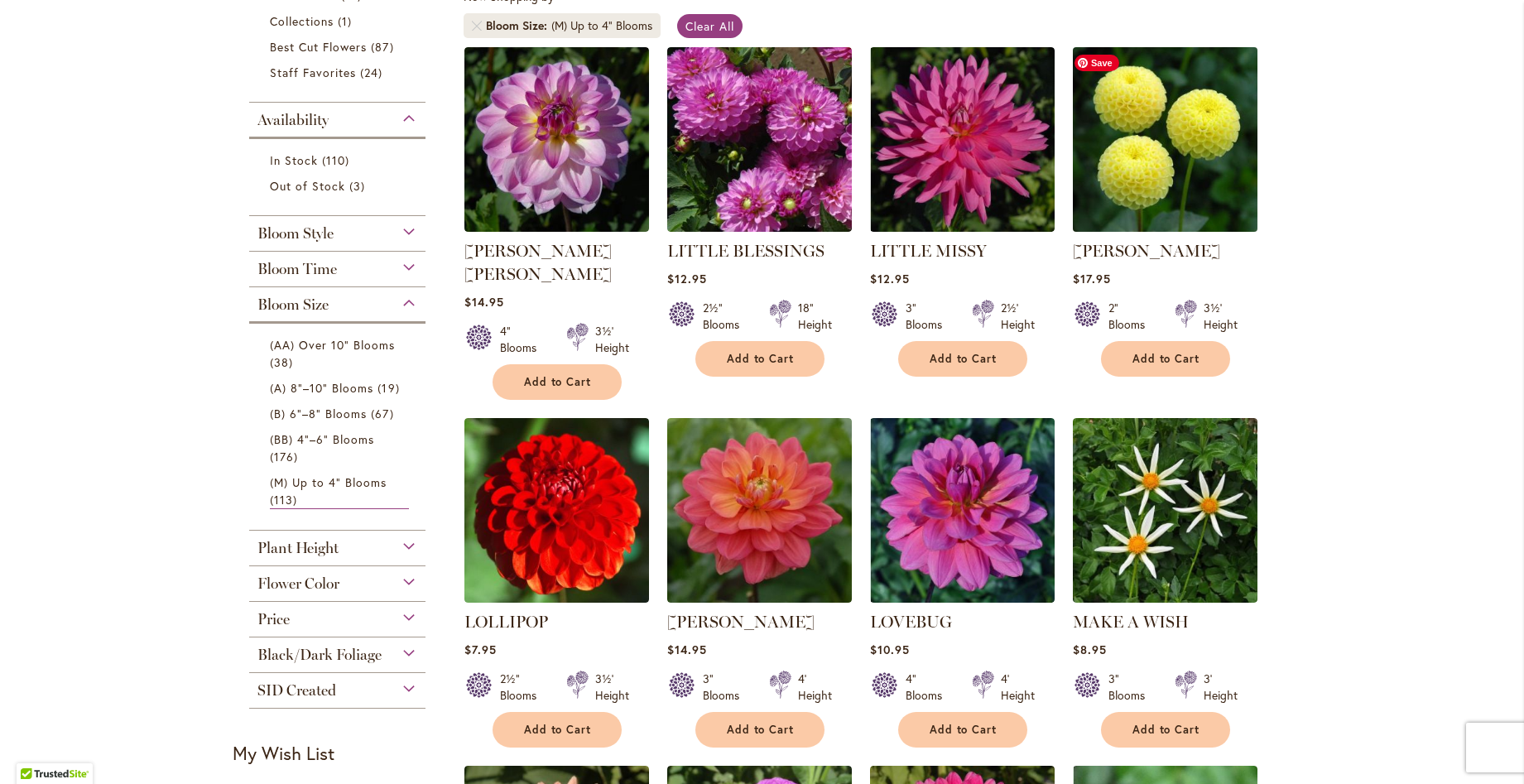
click at [1200, 138] on img at bounding box center [1165, 140] width 194 height 194
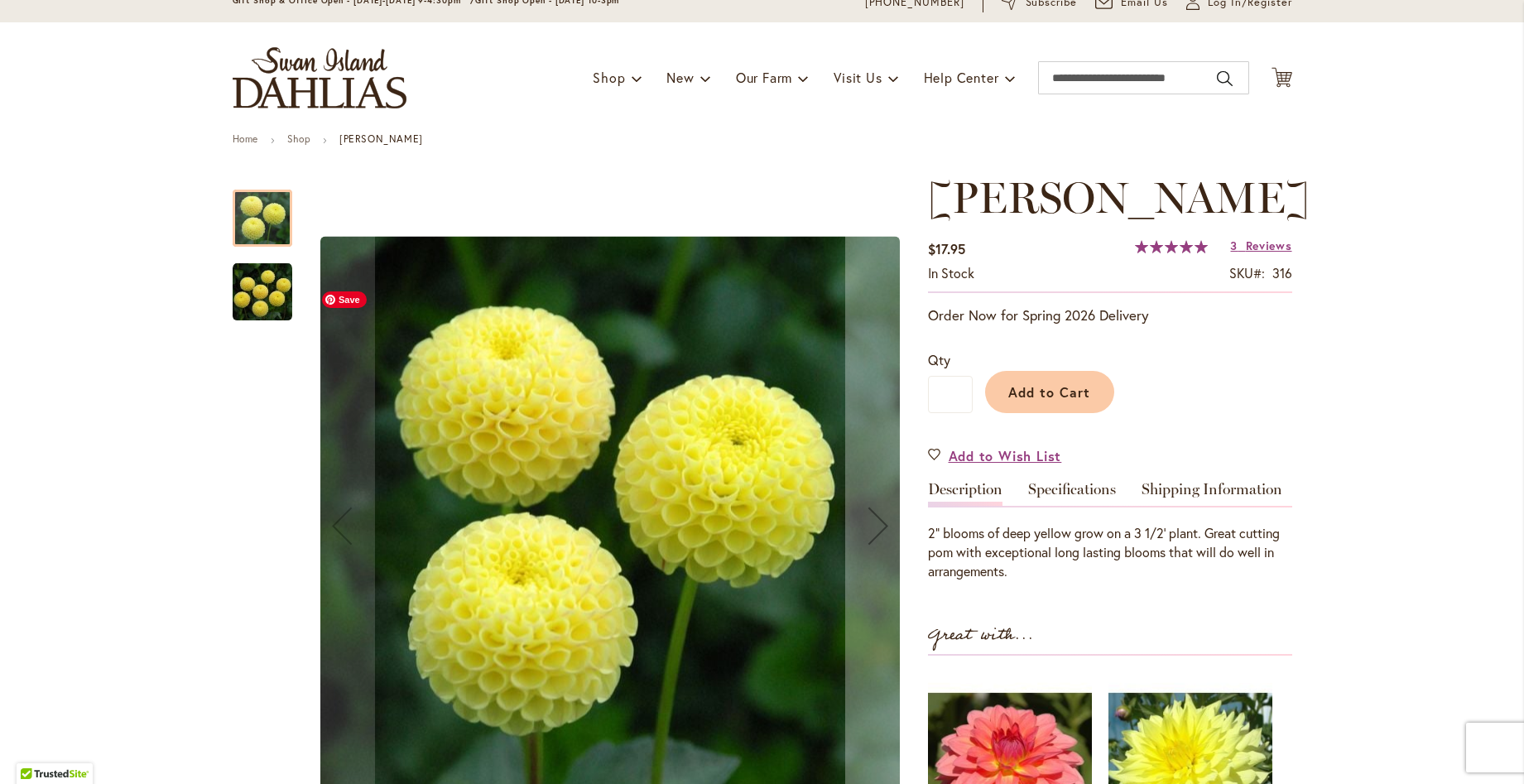
scroll to position [82, 0]
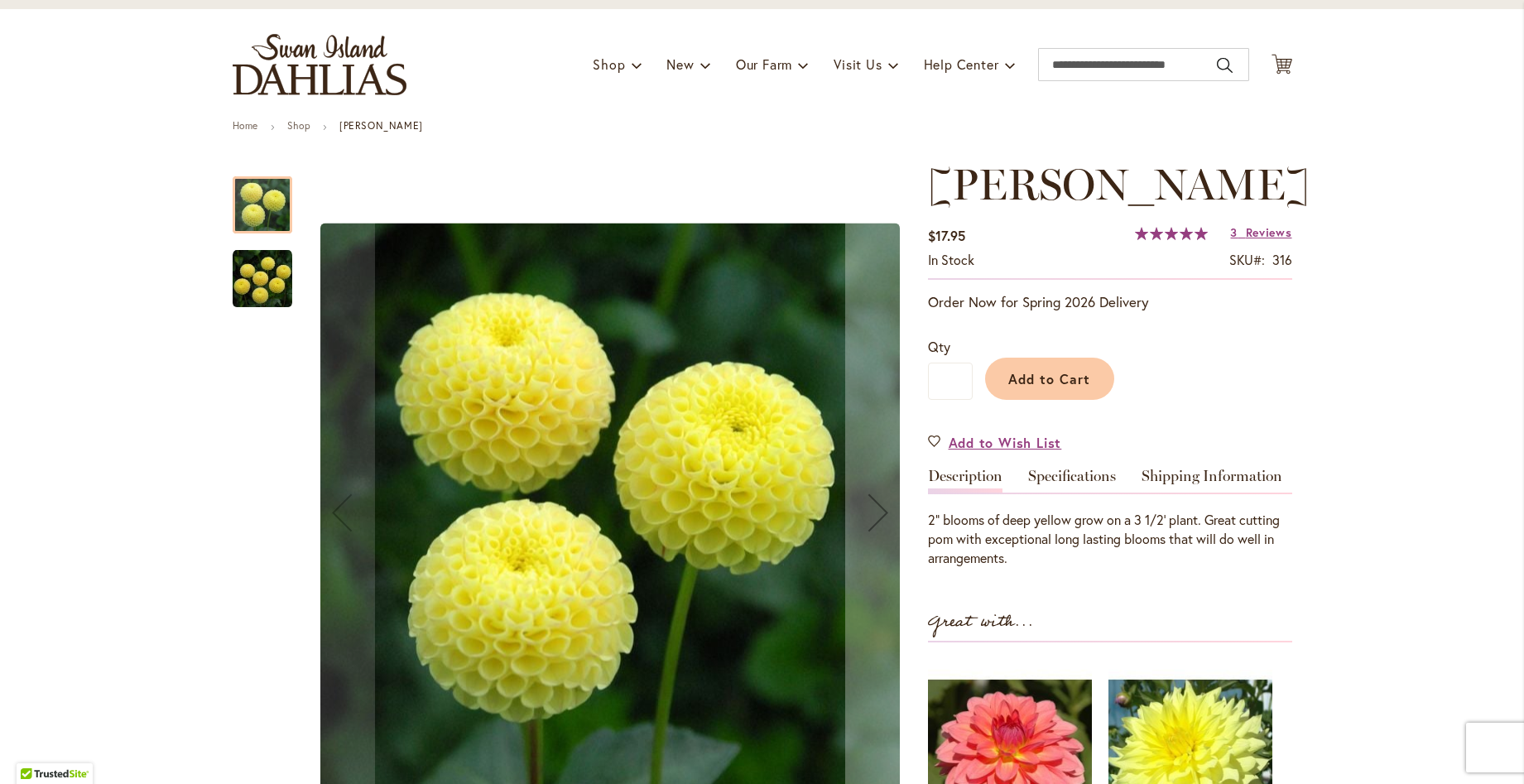
click at [279, 297] on img "LITTLE SCOTTIE" at bounding box center [263, 279] width 60 height 60
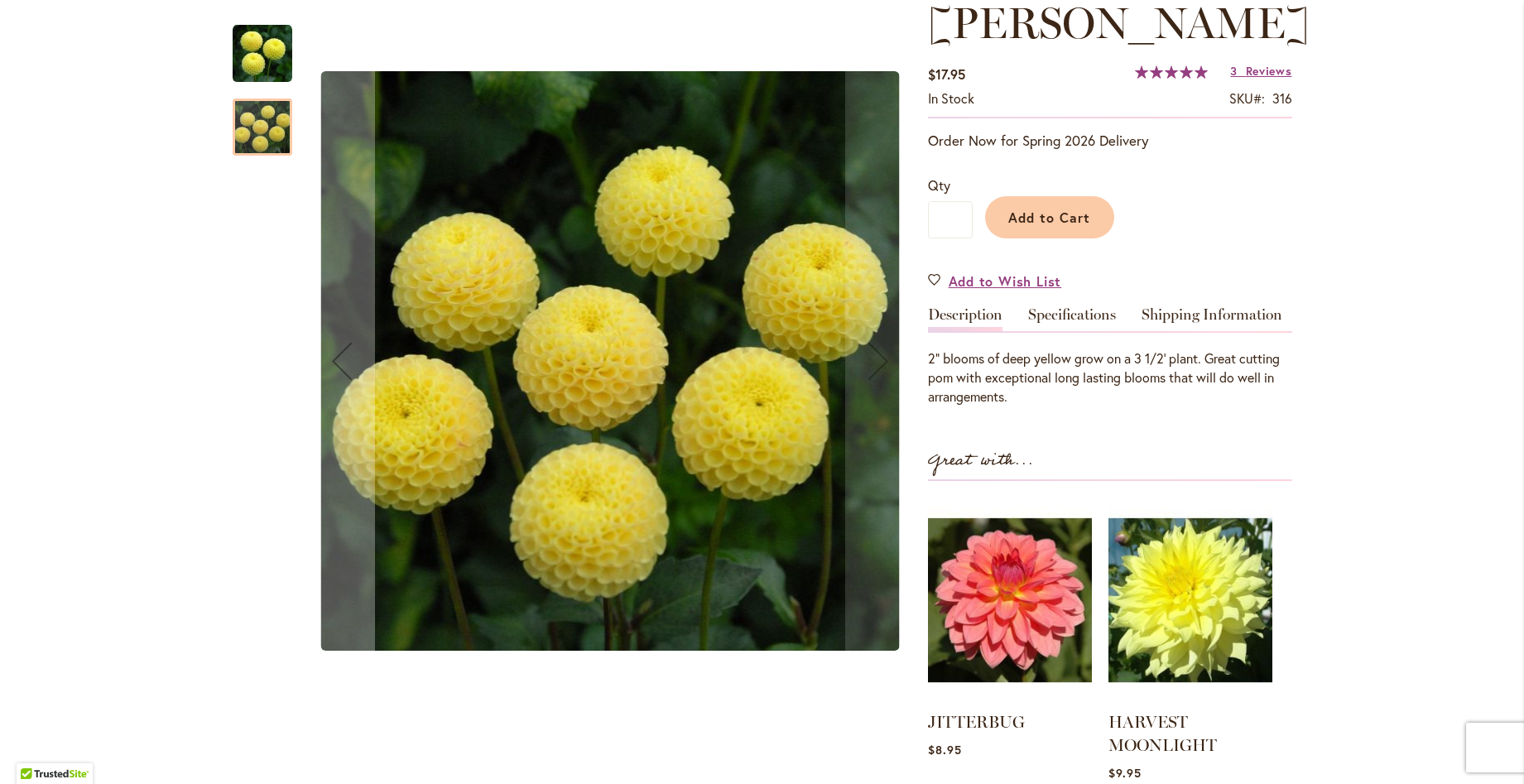
scroll to position [248, 0]
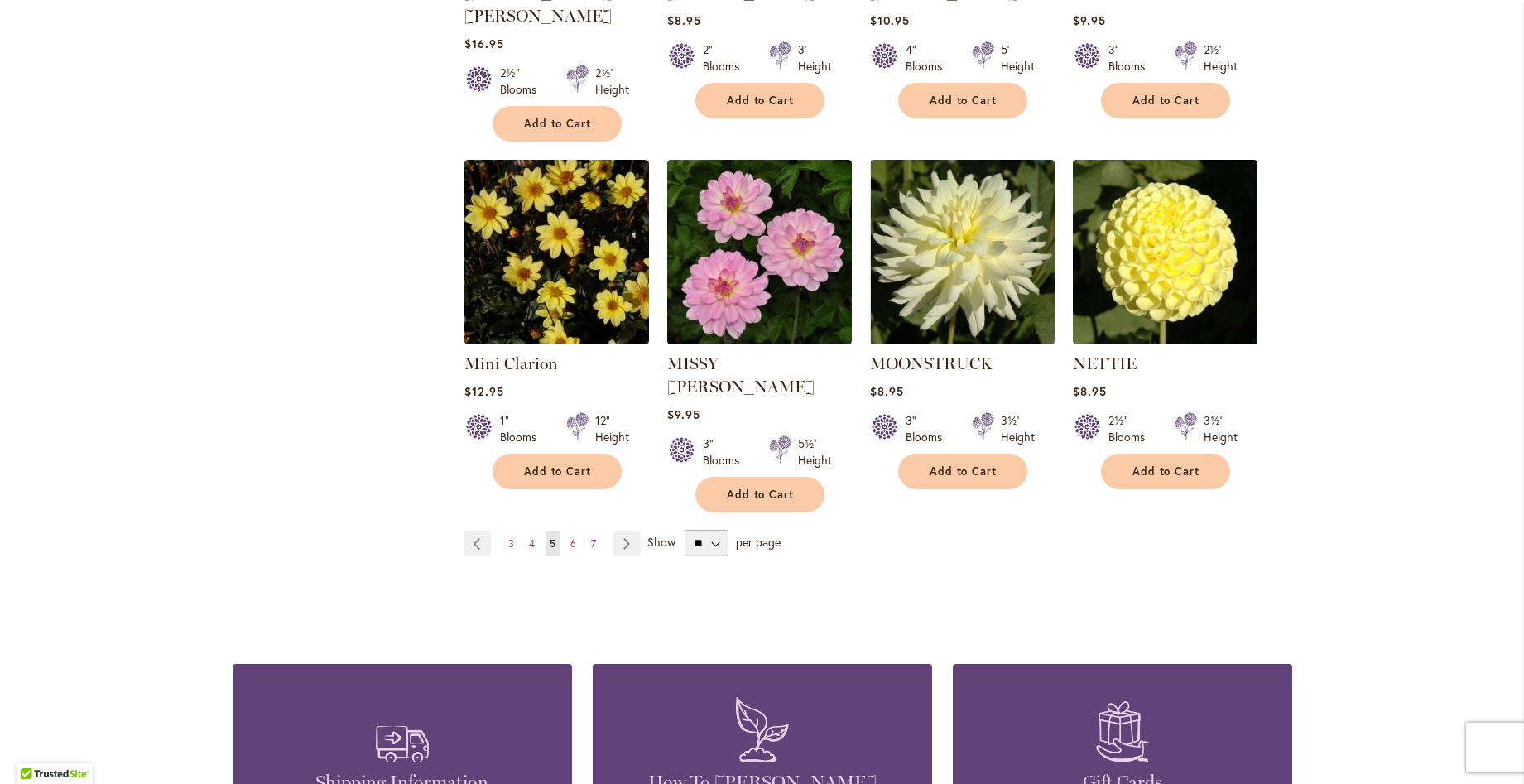
scroll to position [1324, 0]
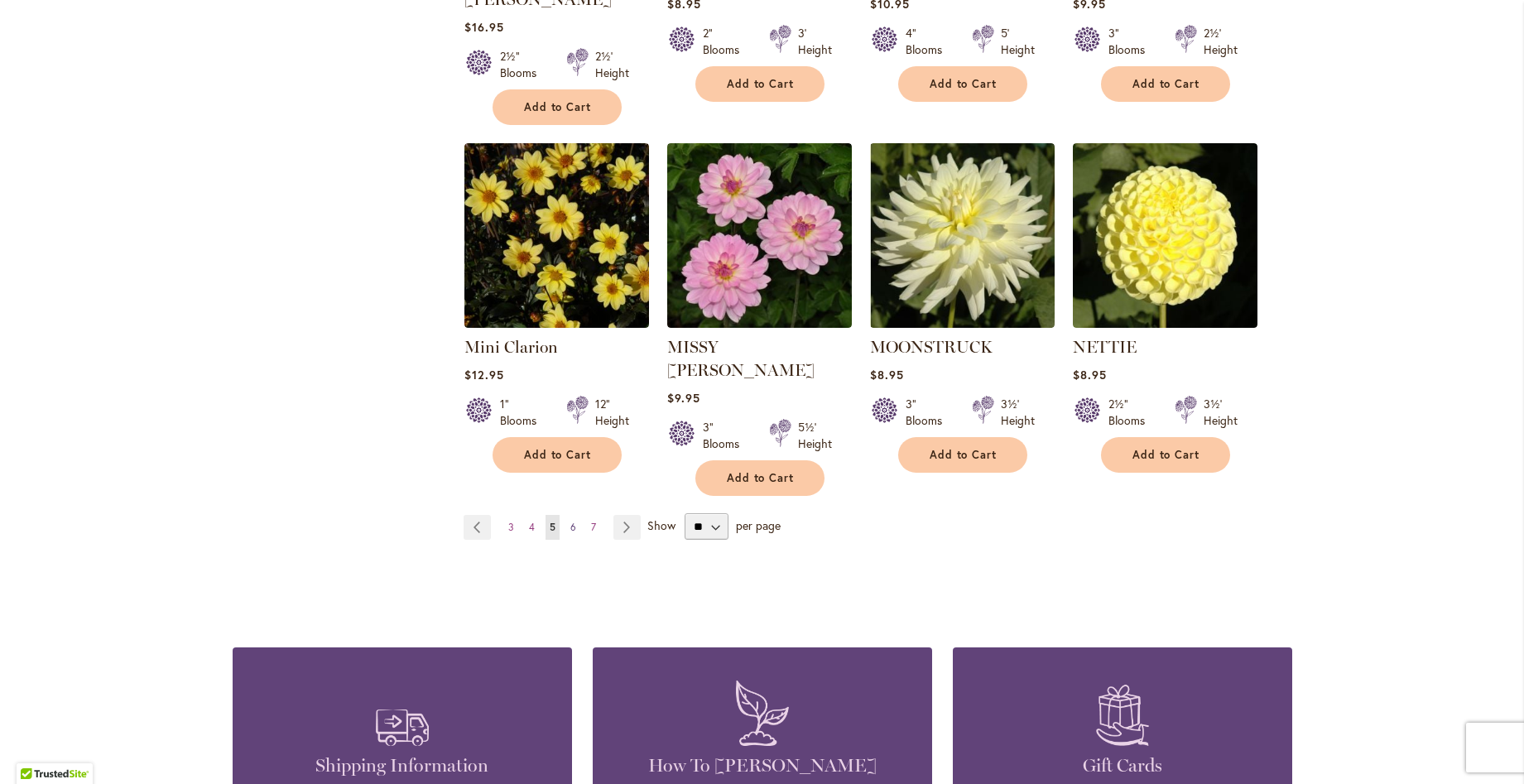
click at [570, 520] on span "6" at bounding box center [573, 527] width 5 height 13
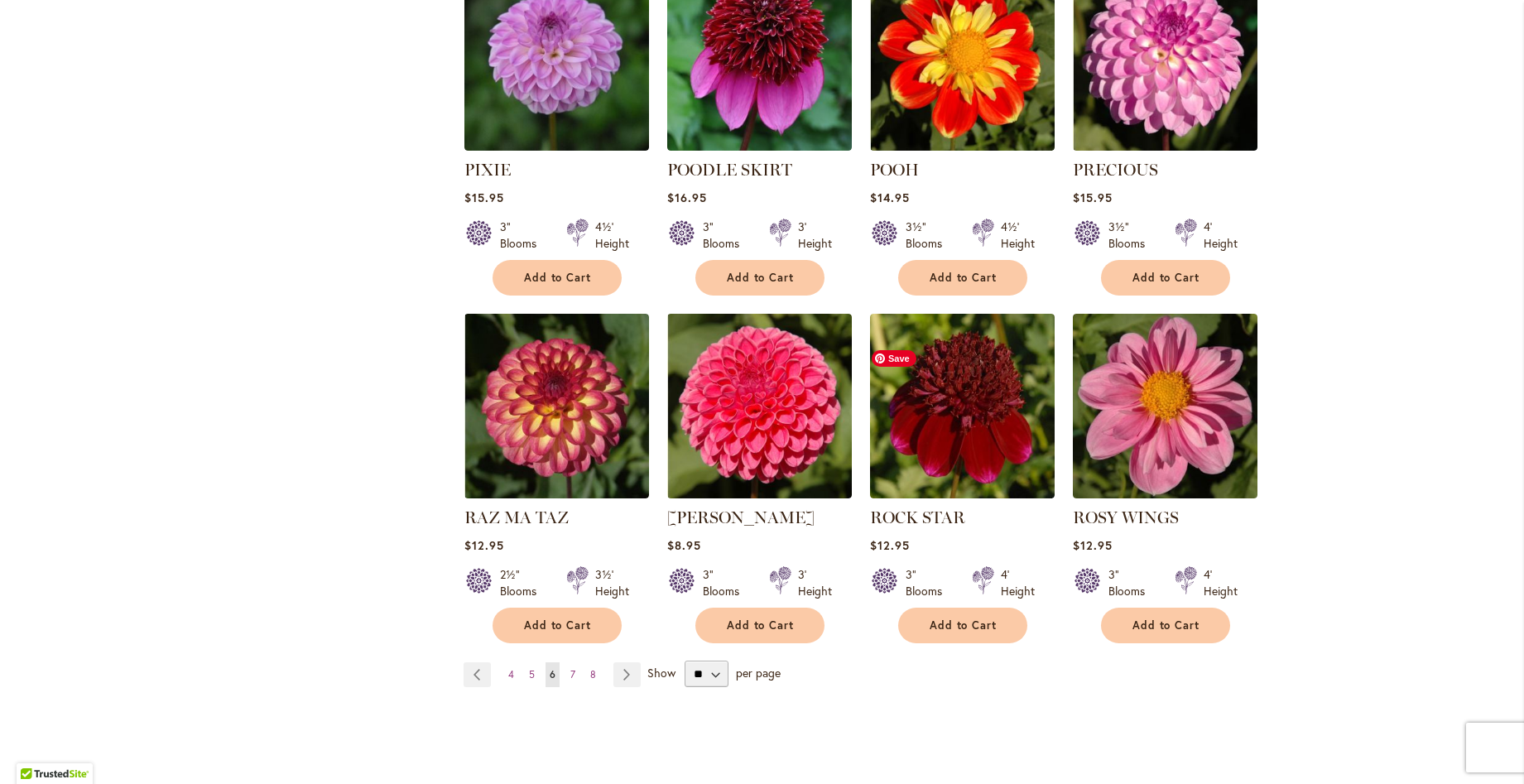
scroll to position [1158, 0]
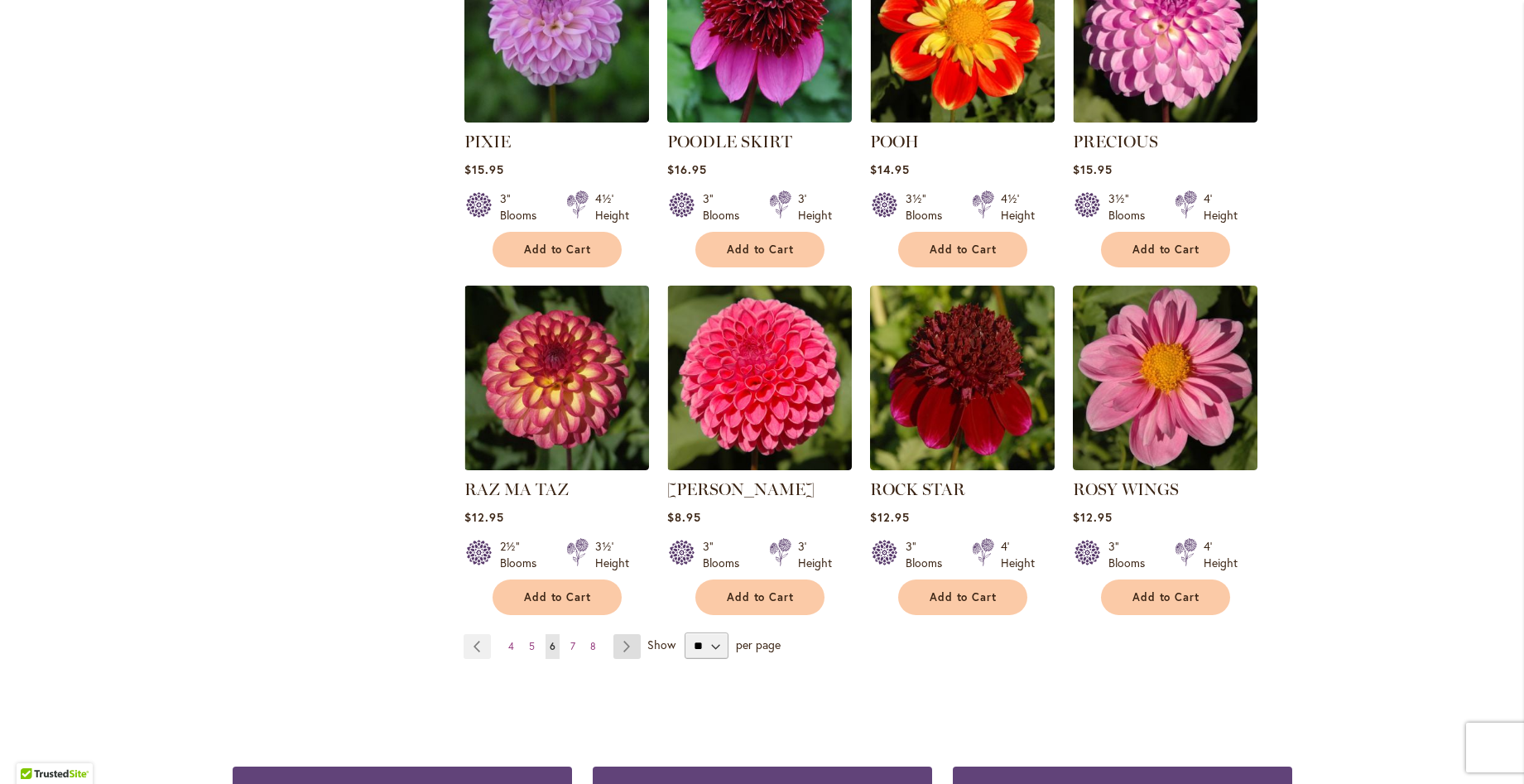
click at [618, 634] on link "Page Next" at bounding box center [627, 645] width 27 height 24
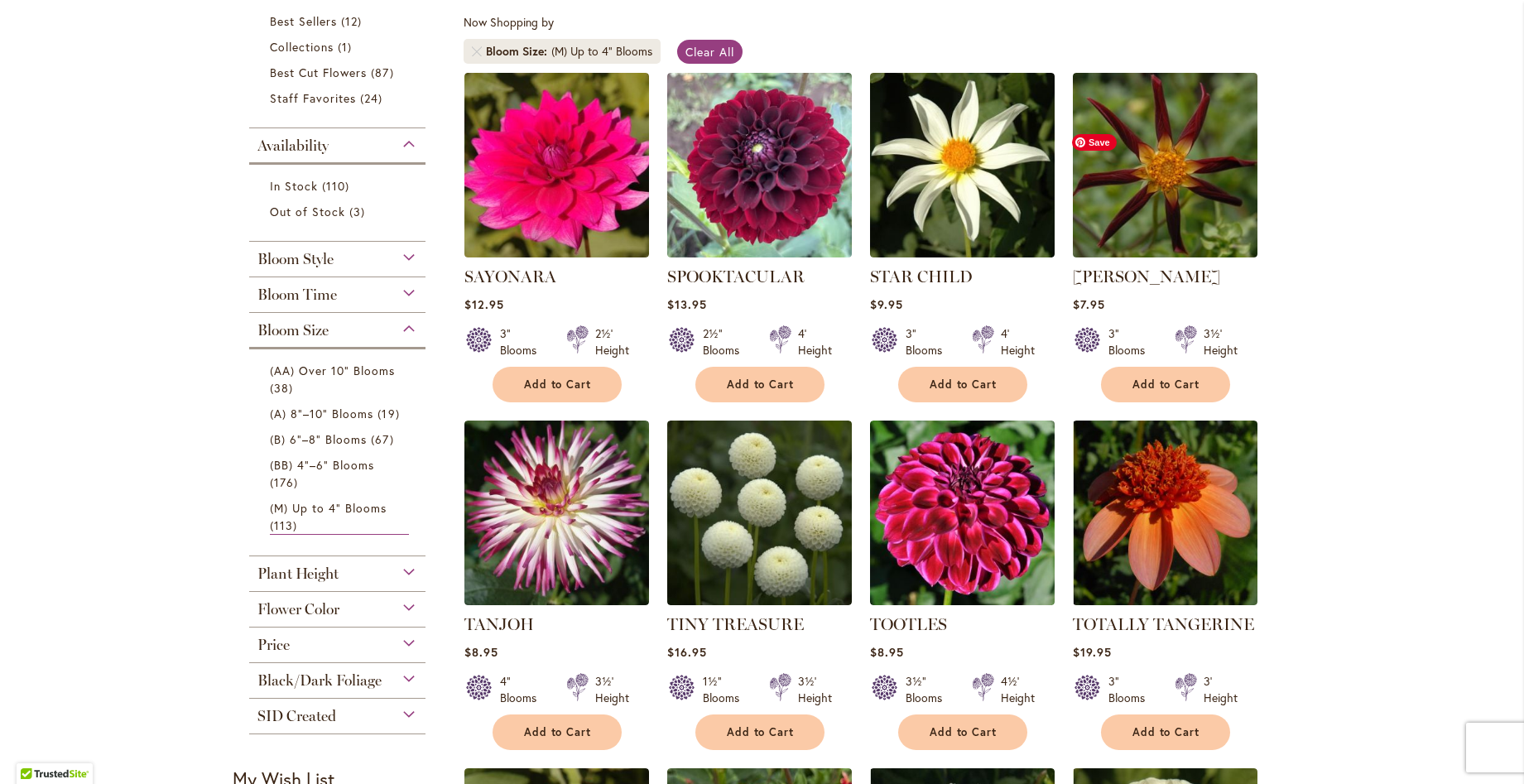
scroll to position [331, 0]
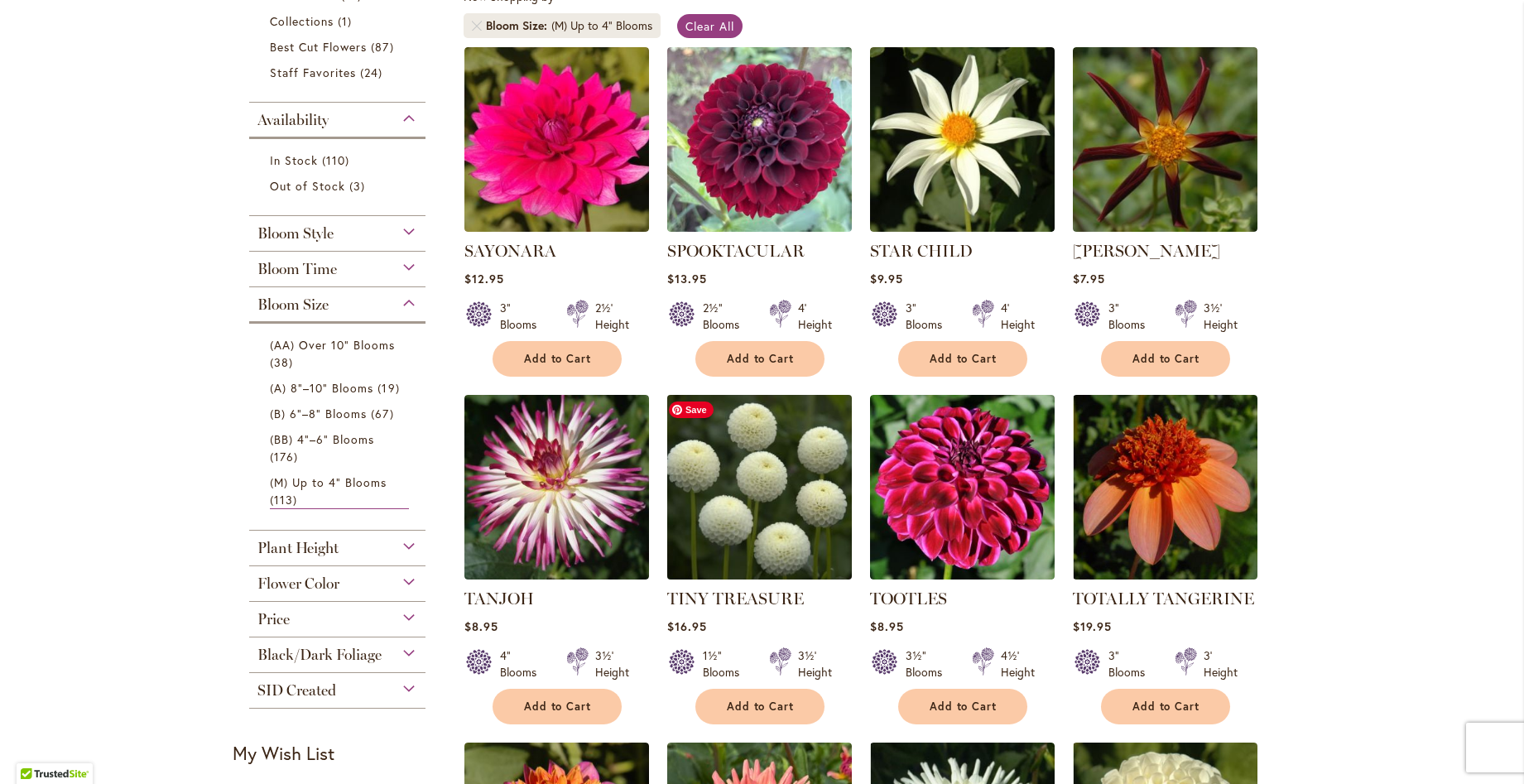
click at [708, 515] on img at bounding box center [760, 487] width 194 height 194
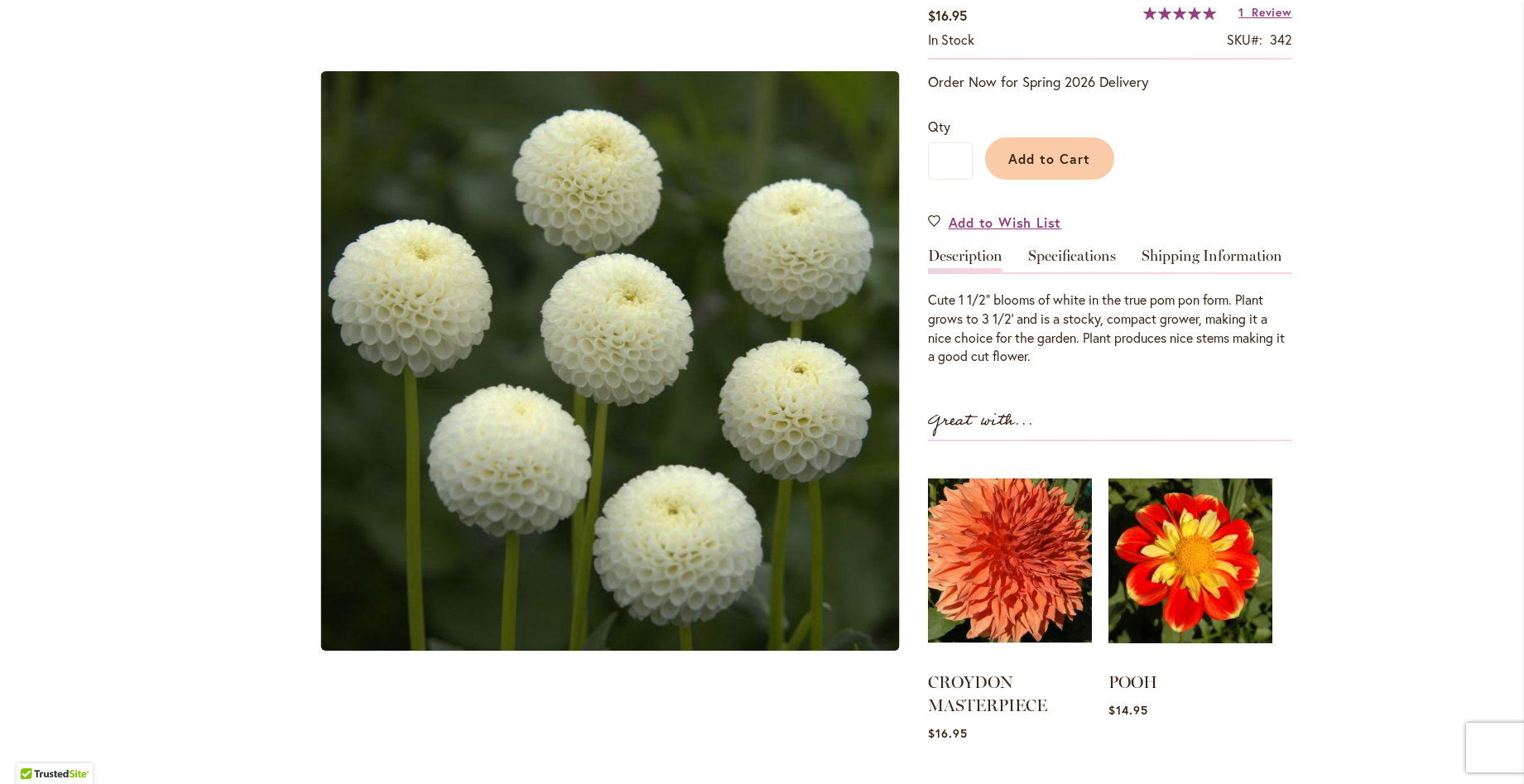
scroll to position [331, 0]
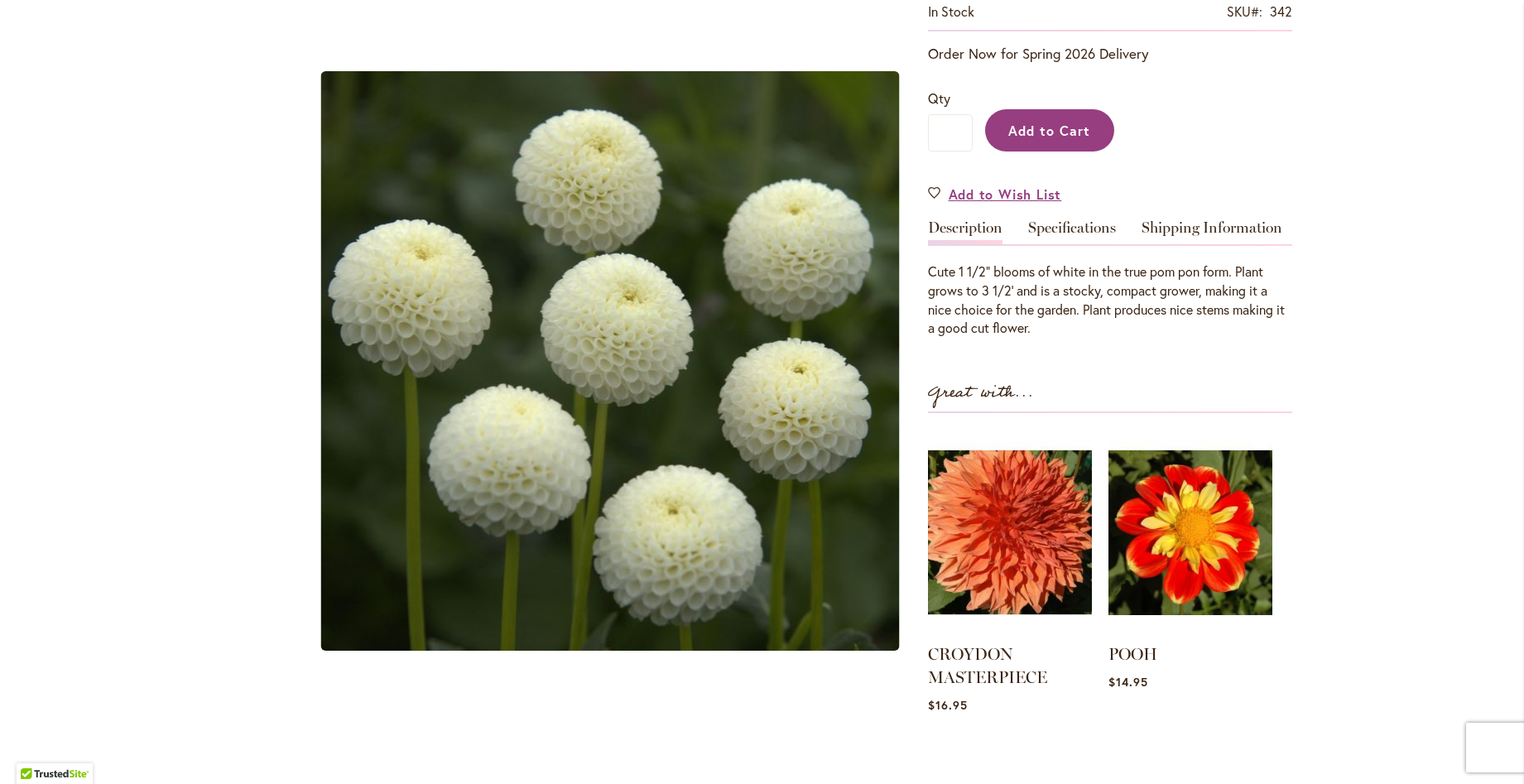
click at [1055, 140] on button "Add to Cart" at bounding box center [1050, 131] width 129 height 43
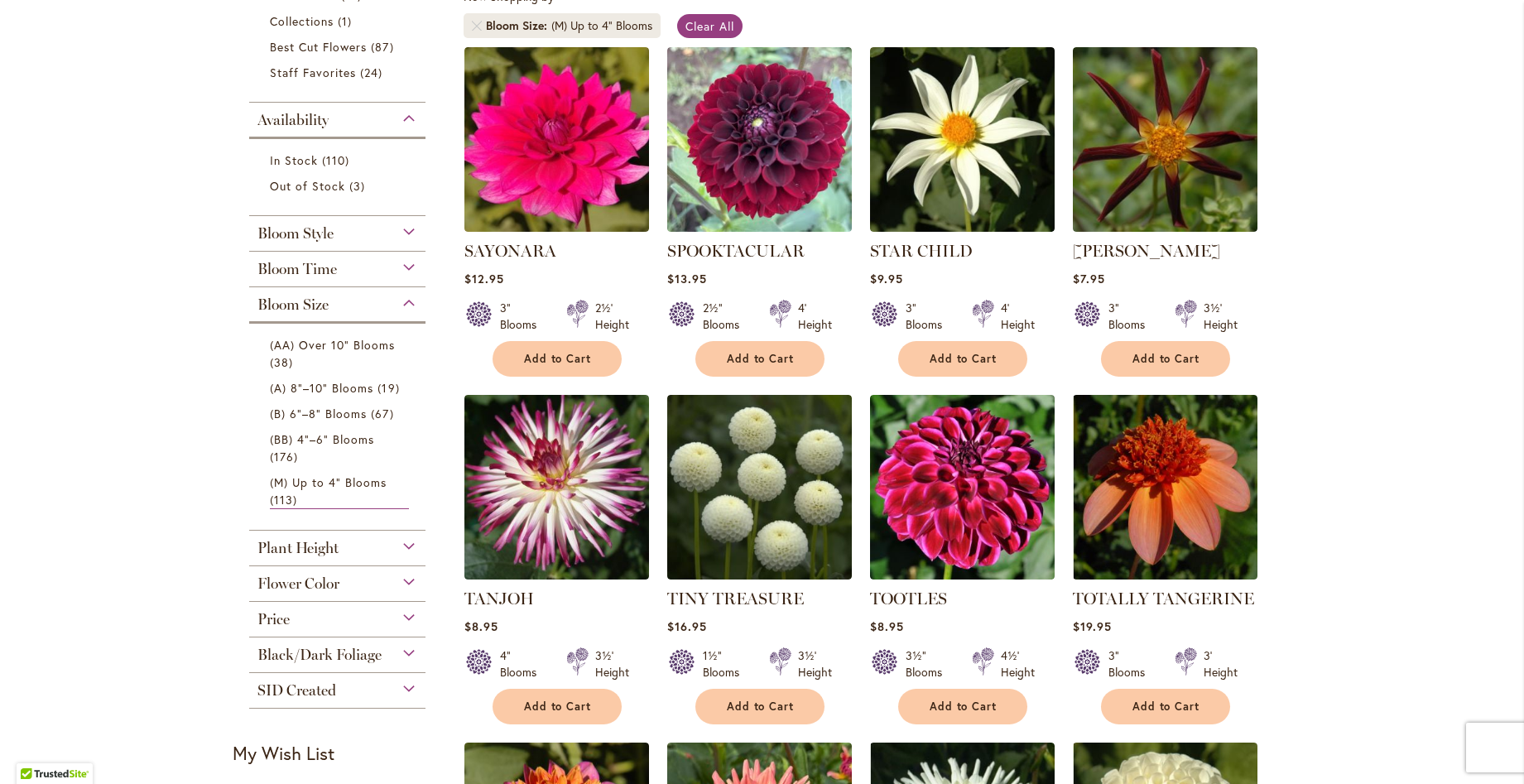
scroll to position [663, 0]
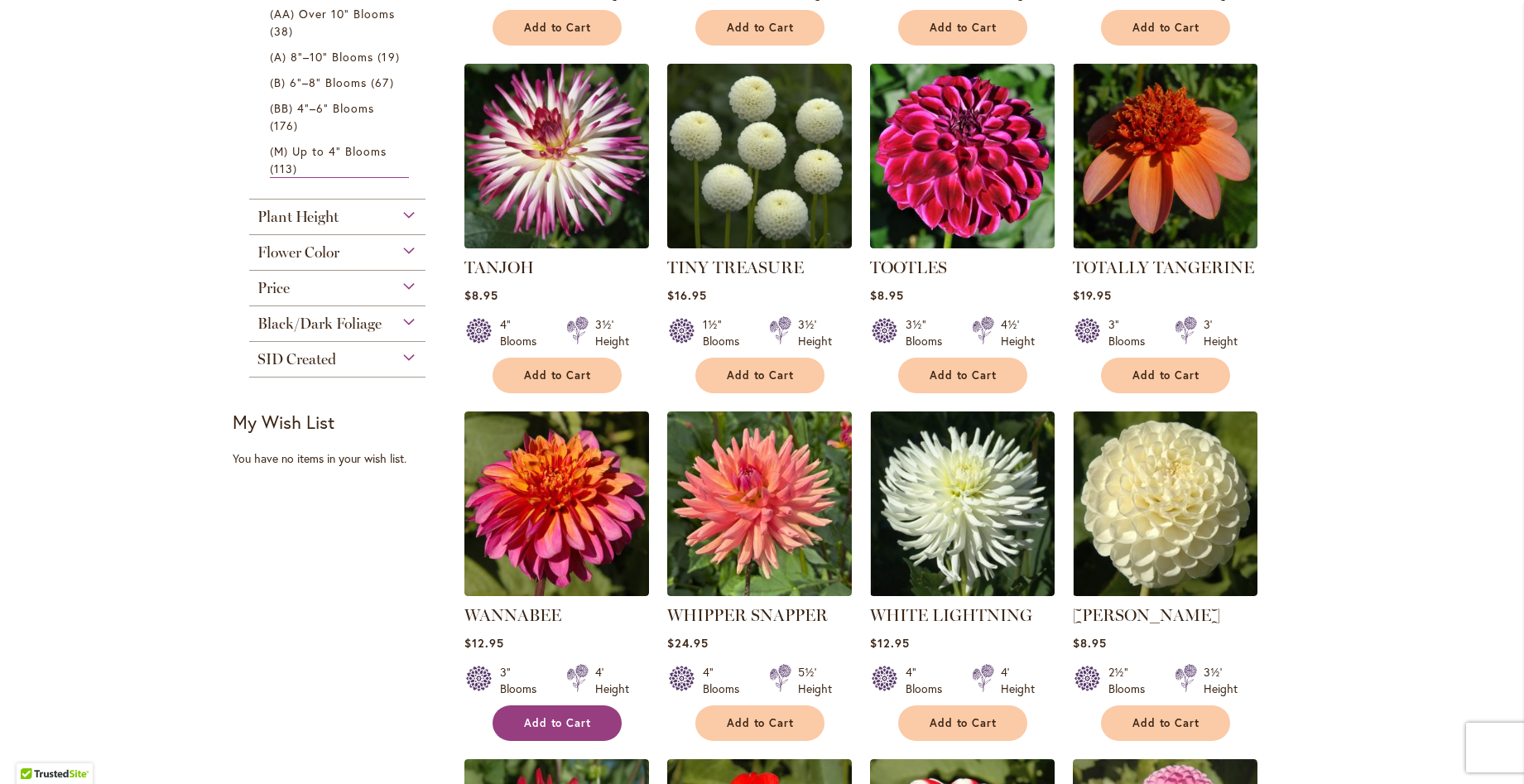
click at [568, 716] on span "Add to Cart" at bounding box center [558, 723] width 68 height 15
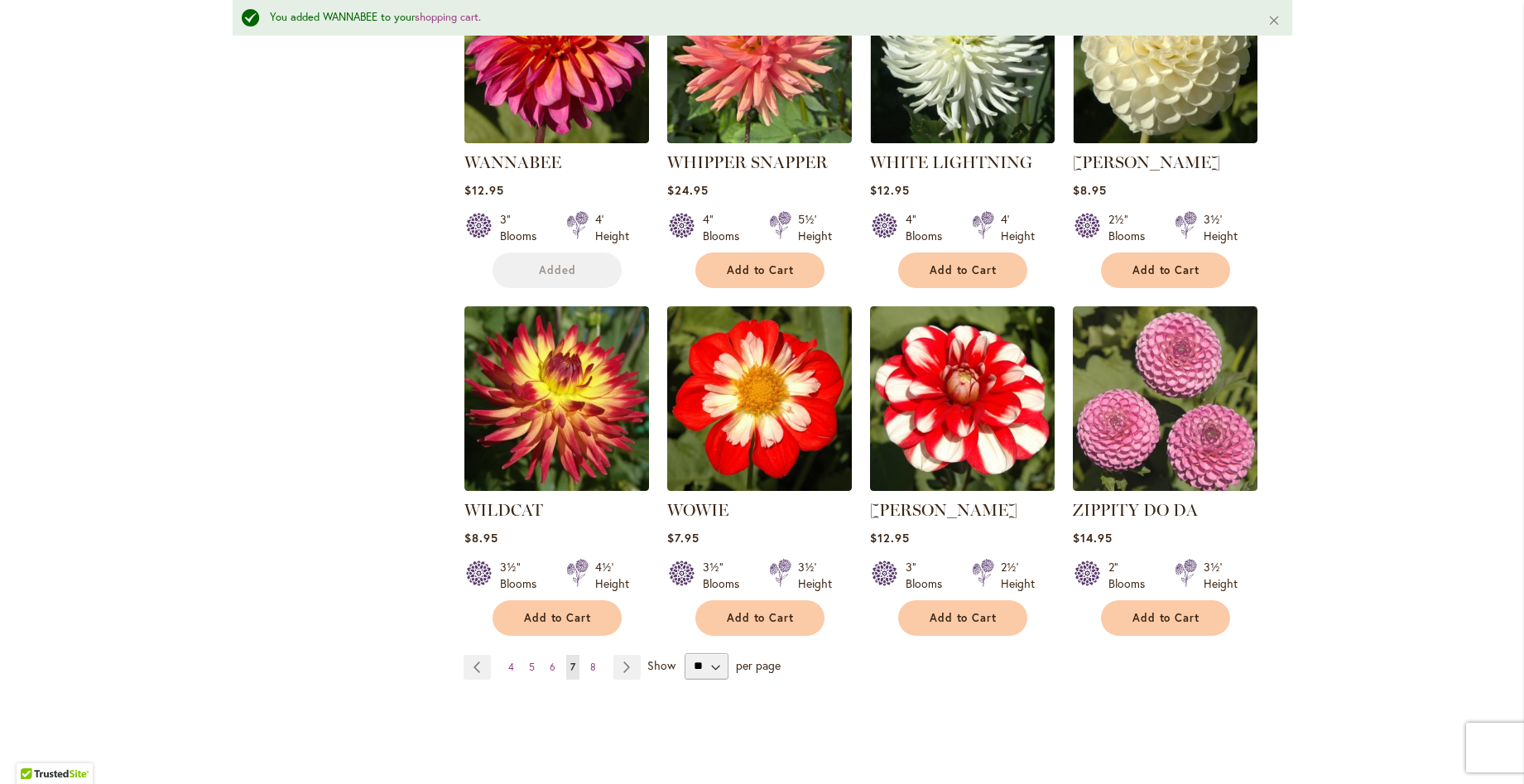
scroll to position [1203, 0]
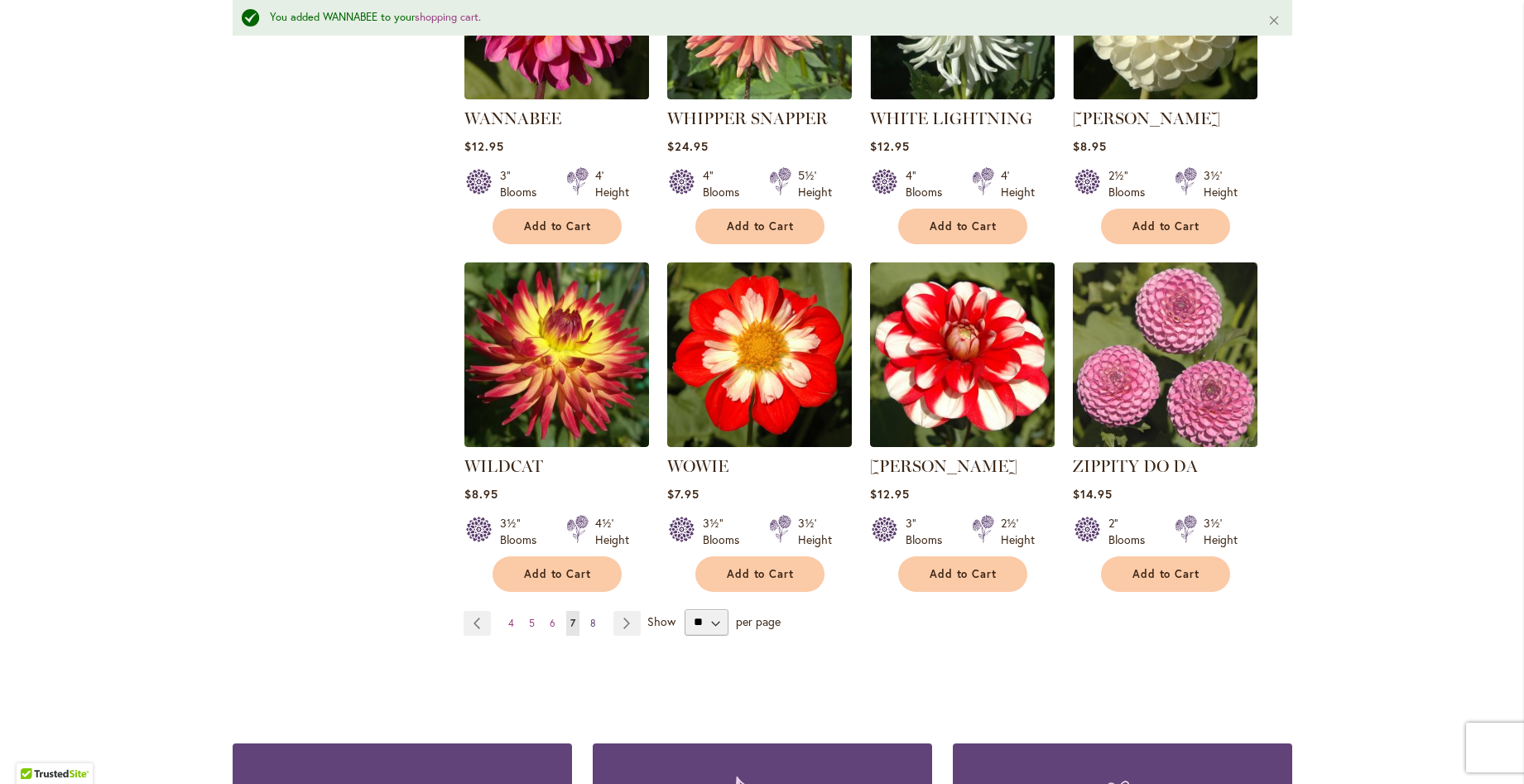
click at [590, 620] on span "8" at bounding box center [593, 623] width 5 height 13
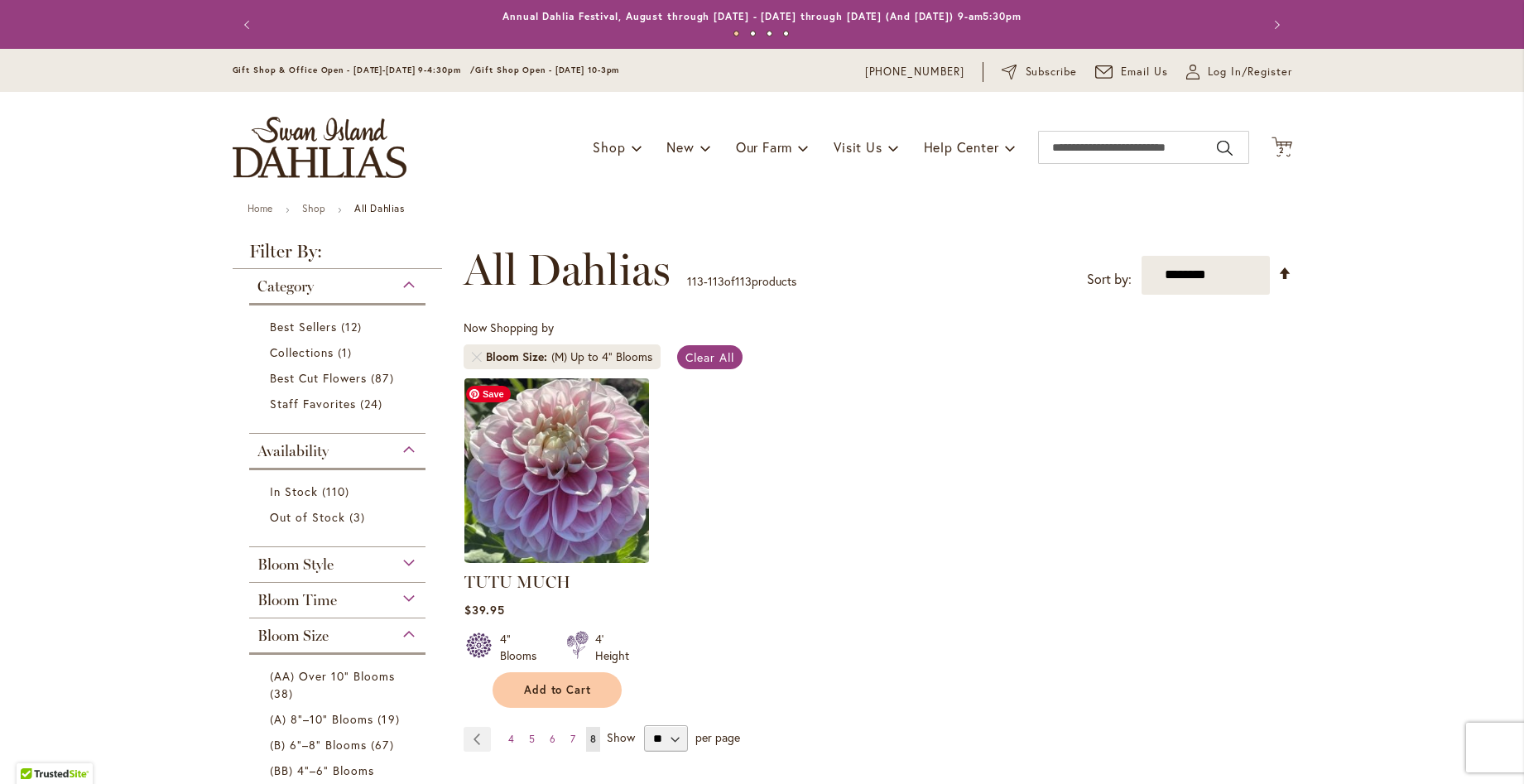
click at [526, 436] on img at bounding box center [557, 470] width 194 height 194
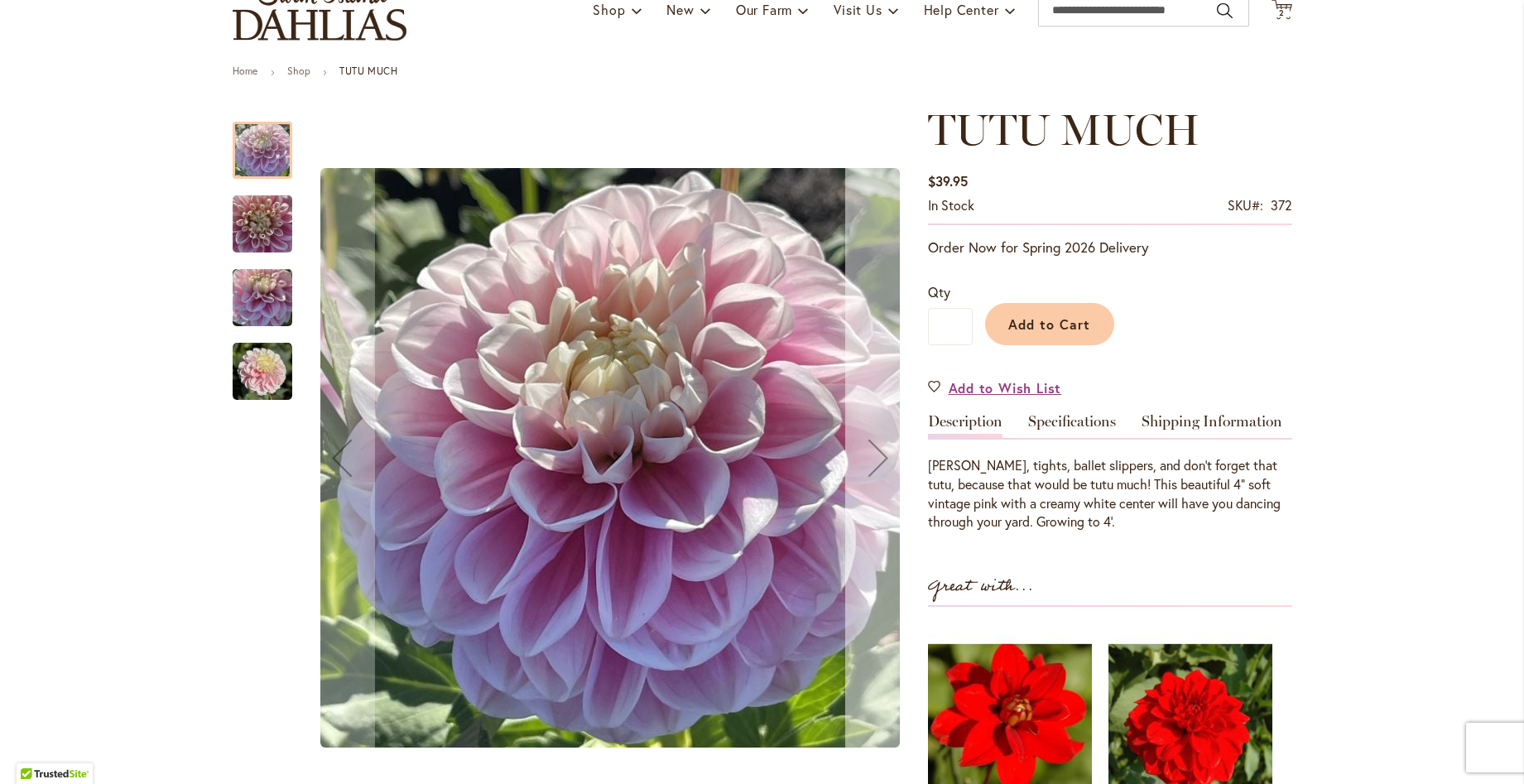
scroll to position [166, 0]
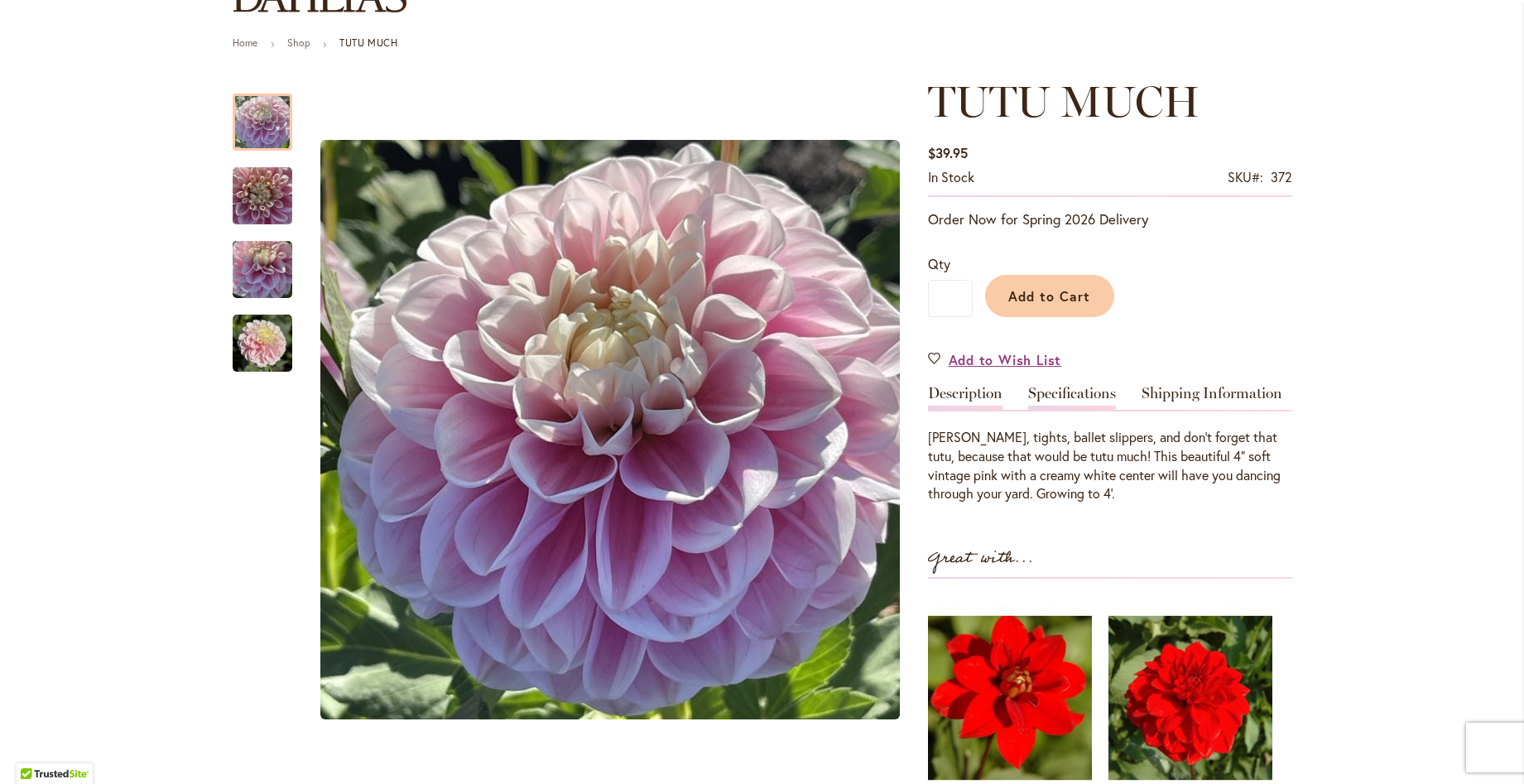
click at [1075, 390] on link "Specifications" at bounding box center [1072, 398] width 88 height 24
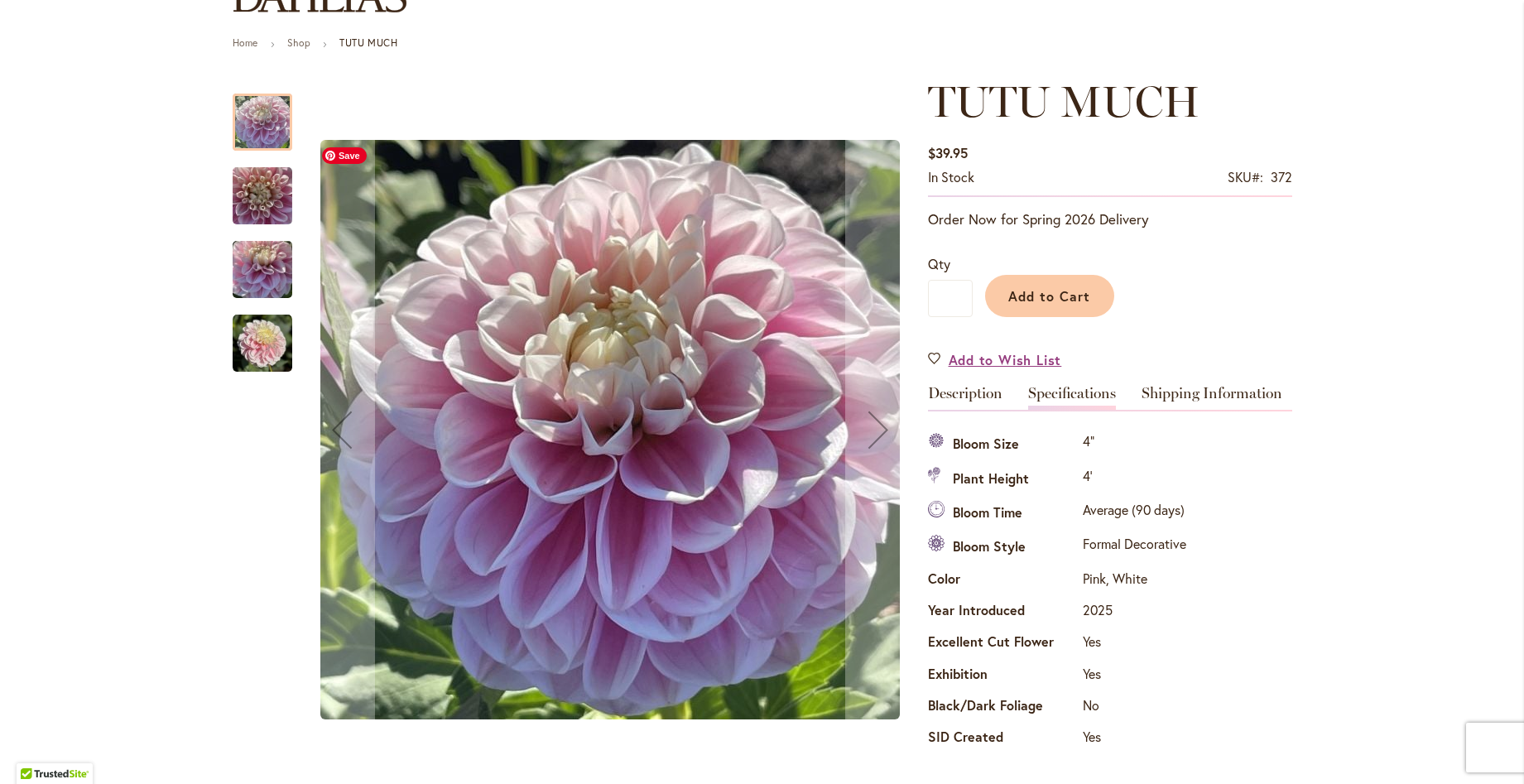
scroll to position [0, 0]
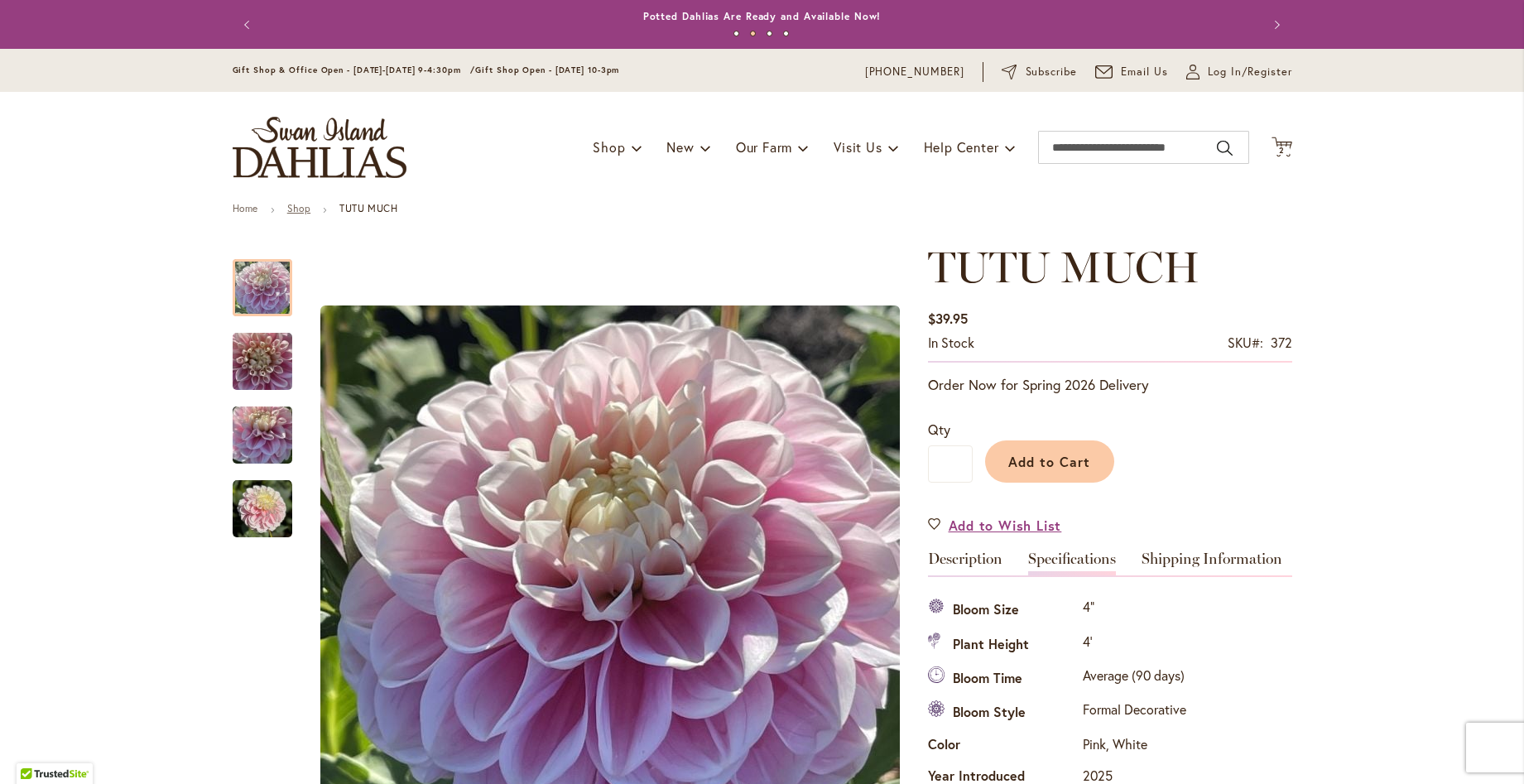
click at [298, 207] on link "Shop" at bounding box center [299, 208] width 24 height 13
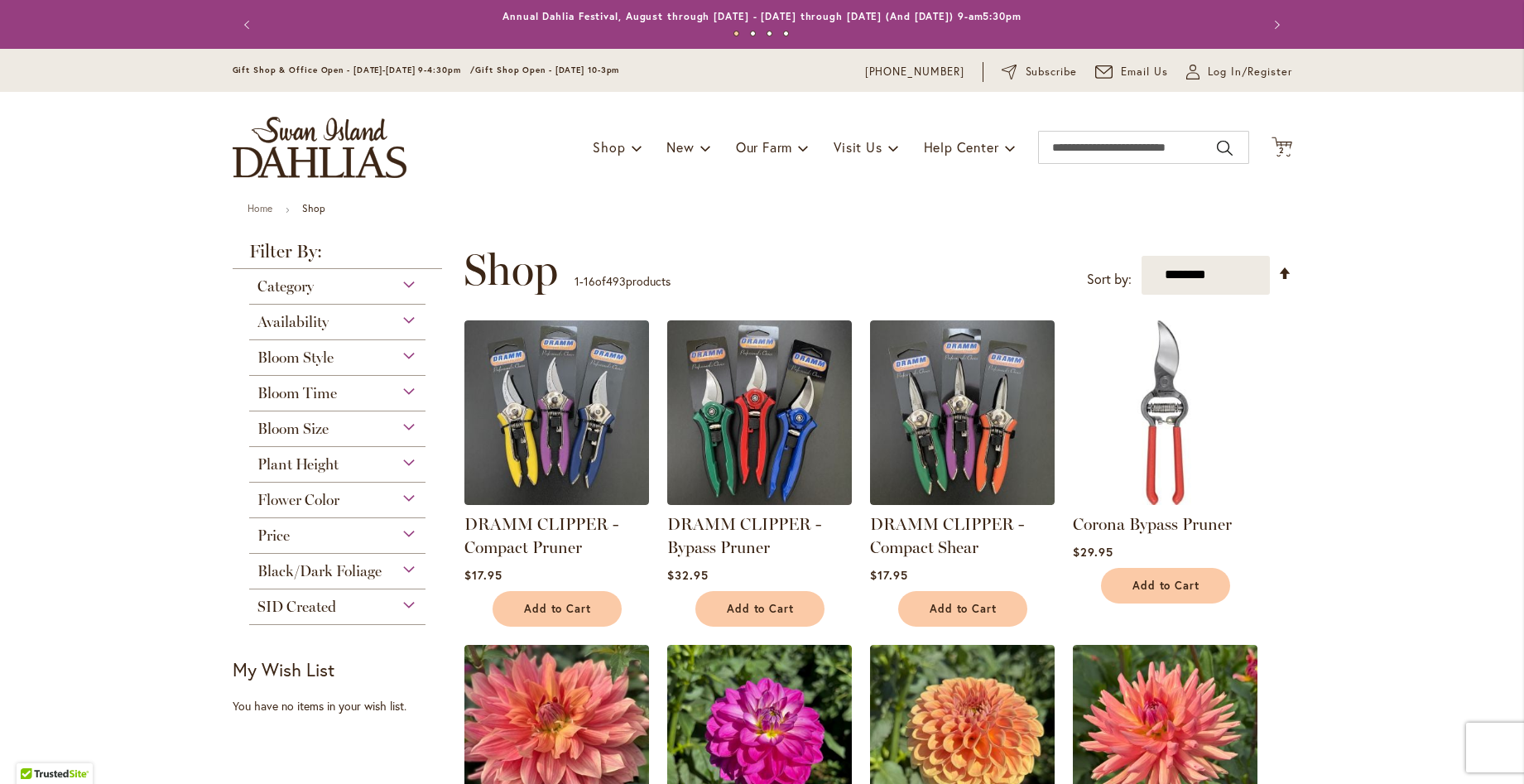
click at [354, 534] on div "Price" at bounding box center [337, 531] width 177 height 26
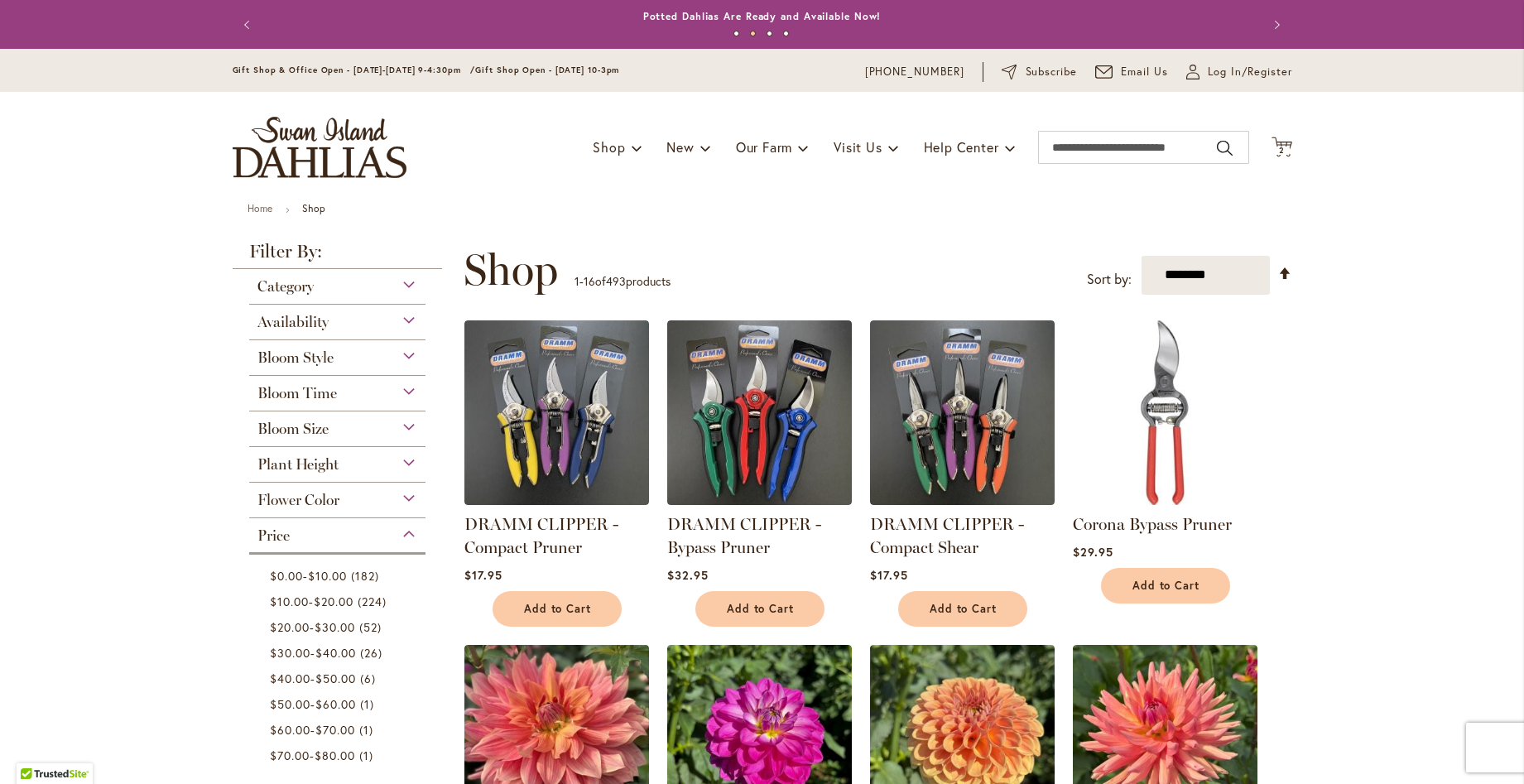
click at [318, 420] on span "Bloom Size" at bounding box center [293, 429] width 72 height 18
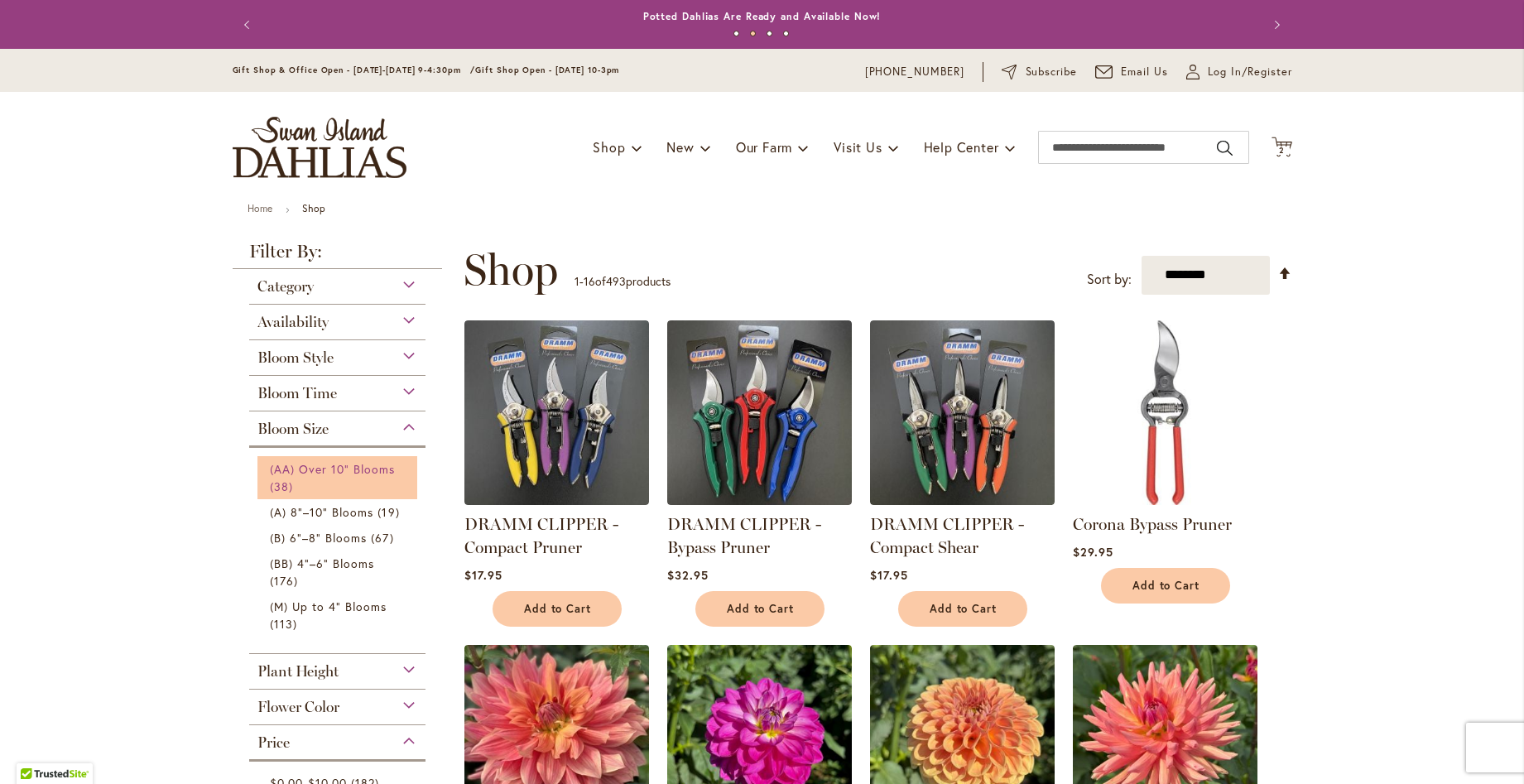
click at [318, 466] on span "(AA) Over 10" Blooms" at bounding box center [333, 469] width 126 height 15
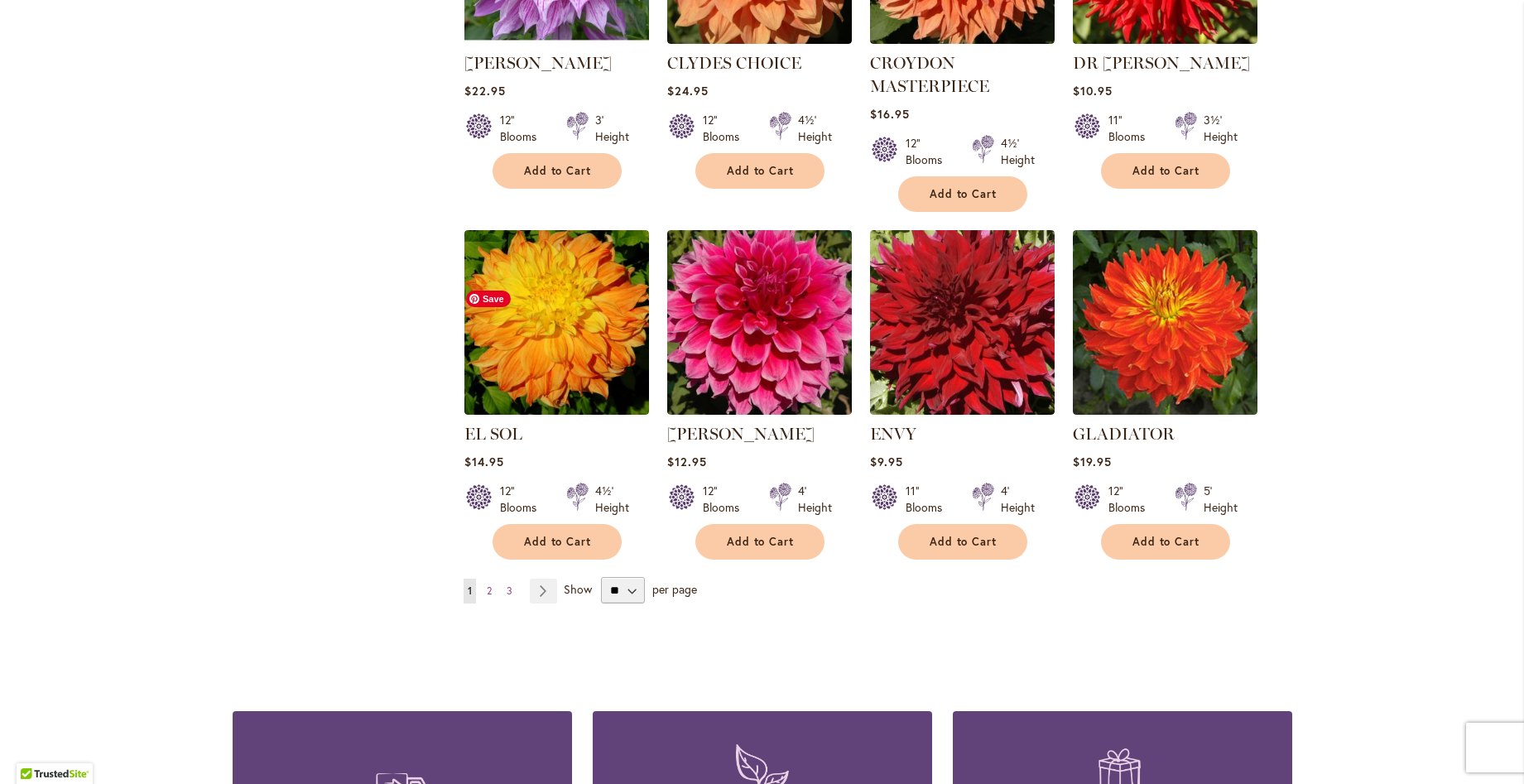
scroll to position [1242, 0]
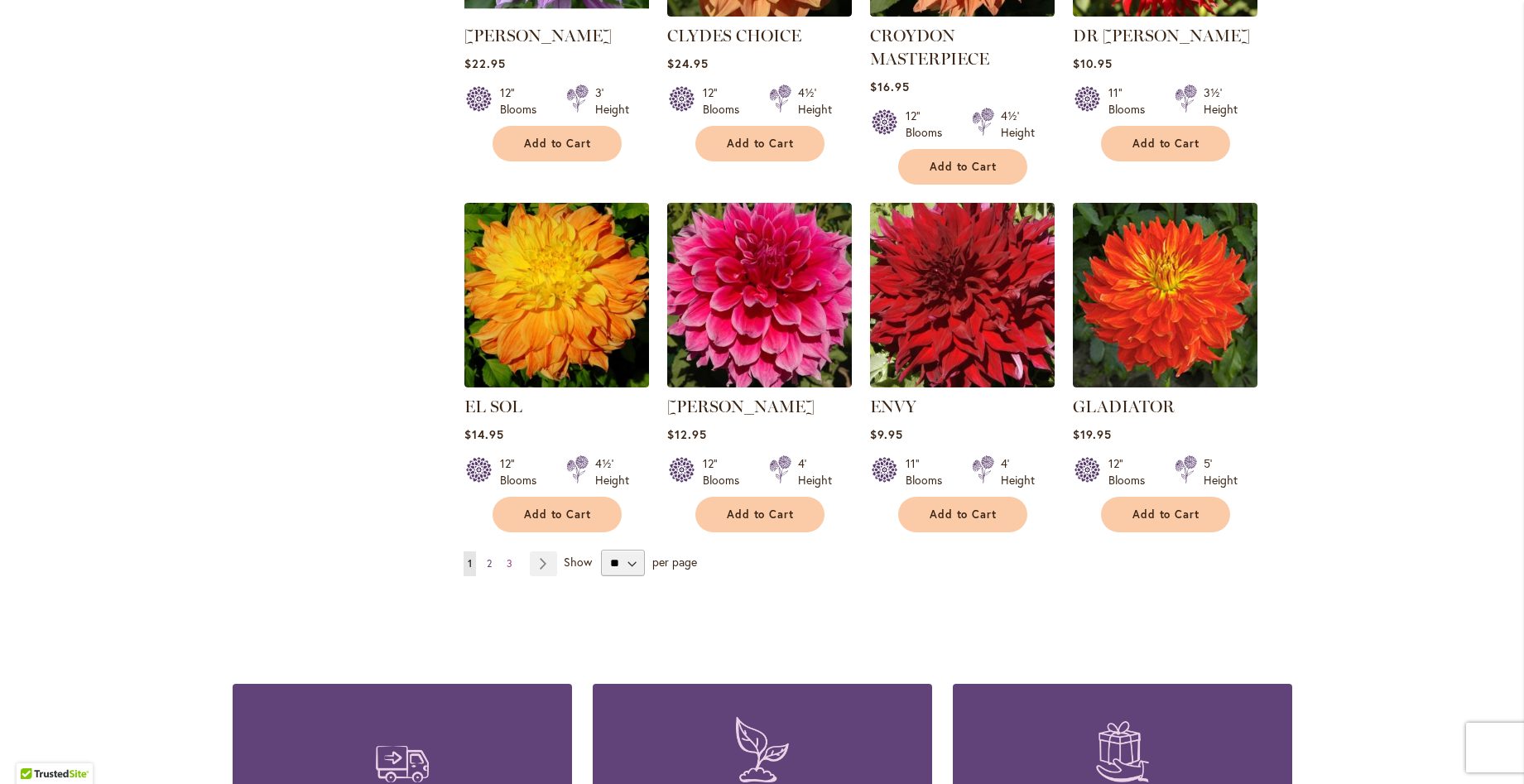
click at [487, 564] on span "2" at bounding box center [489, 564] width 5 height 13
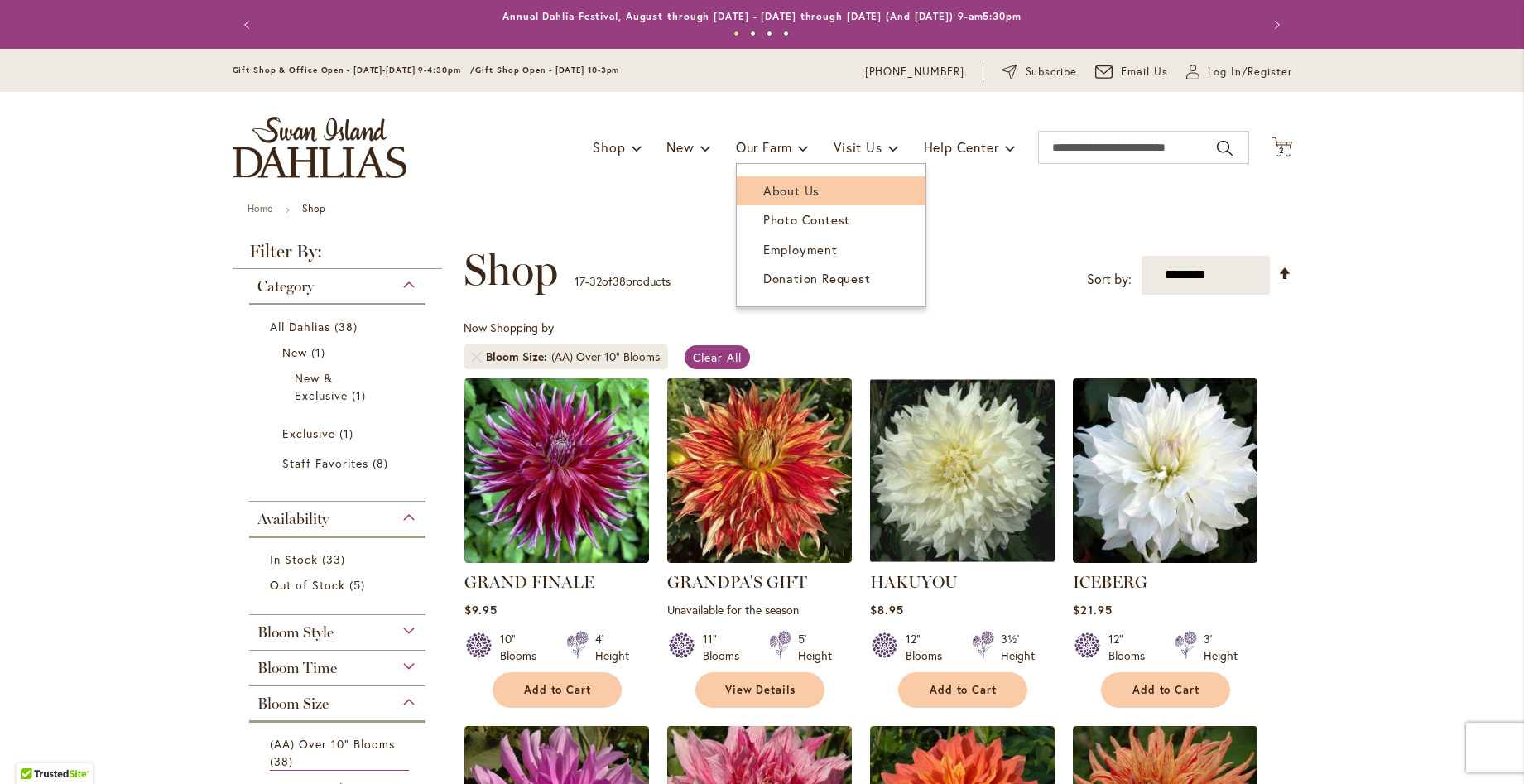
click at [777, 189] on span "About Us" at bounding box center [791, 190] width 56 height 16
